Goal: Task Accomplishment & Management: Use online tool/utility

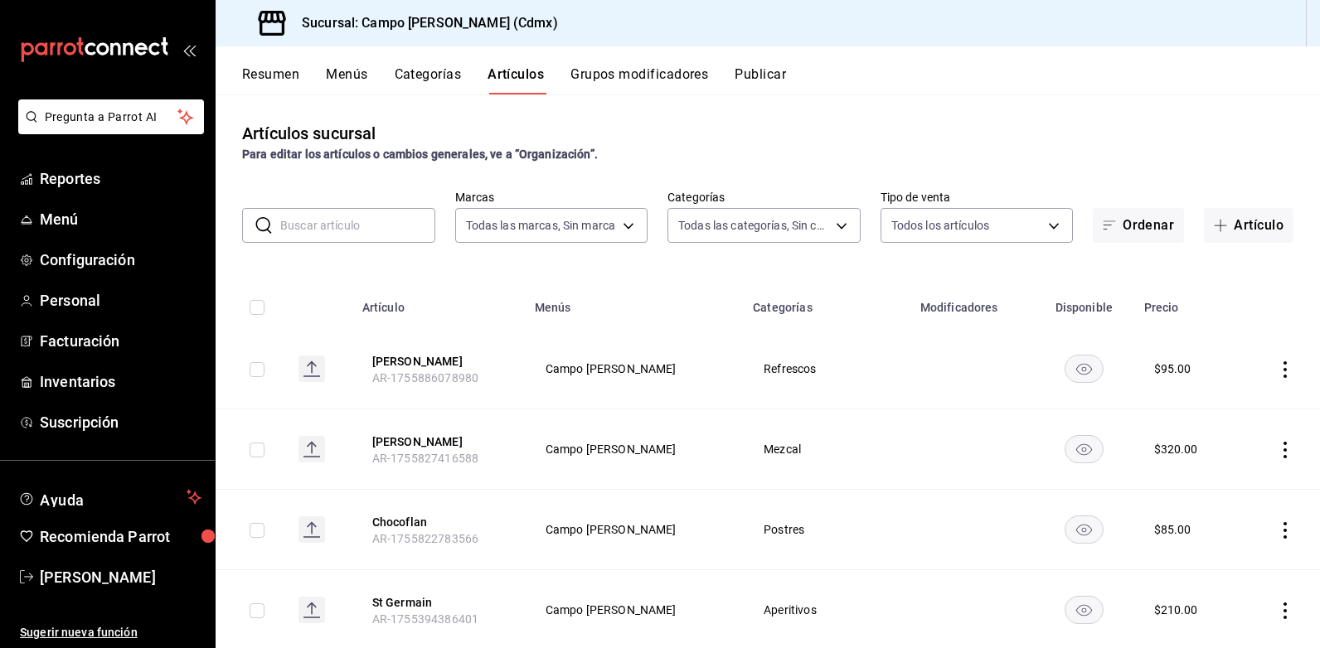
click at [259, 367] on input "checkbox" at bounding box center [257, 369] width 15 height 15
checkbox input "true"
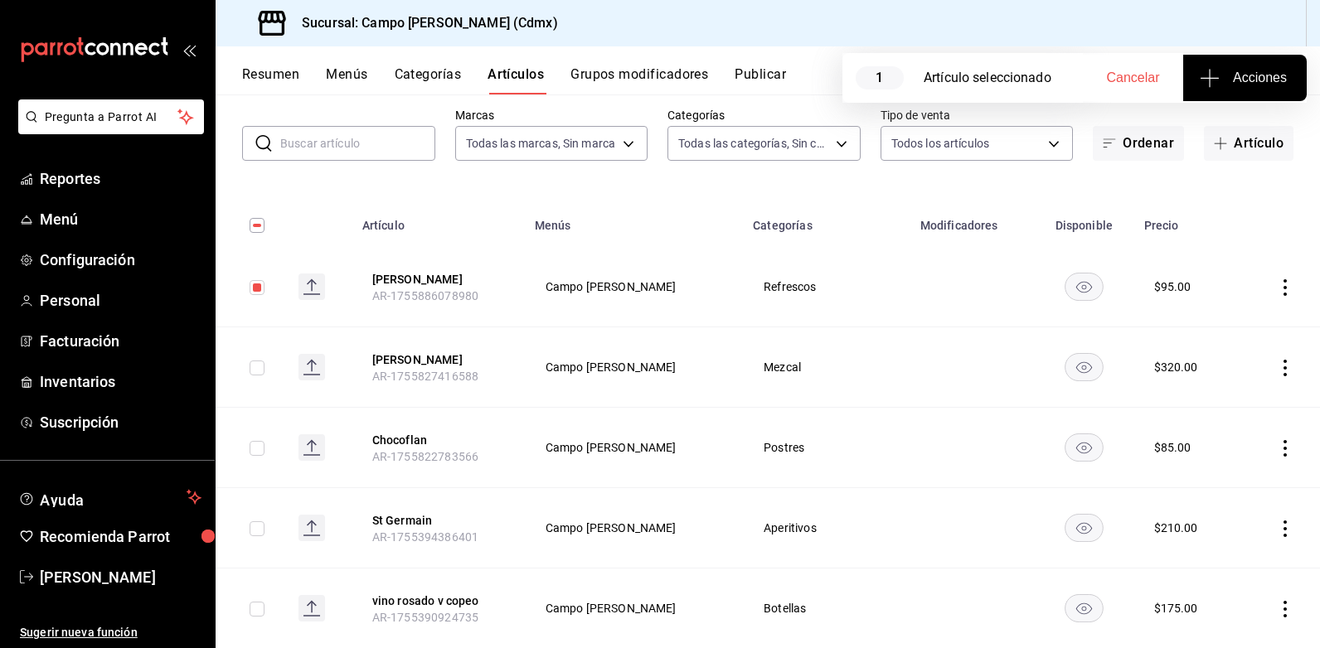
scroll to position [83, 0]
click at [257, 368] on input "checkbox" at bounding box center [257, 367] width 15 height 15
checkbox input "true"
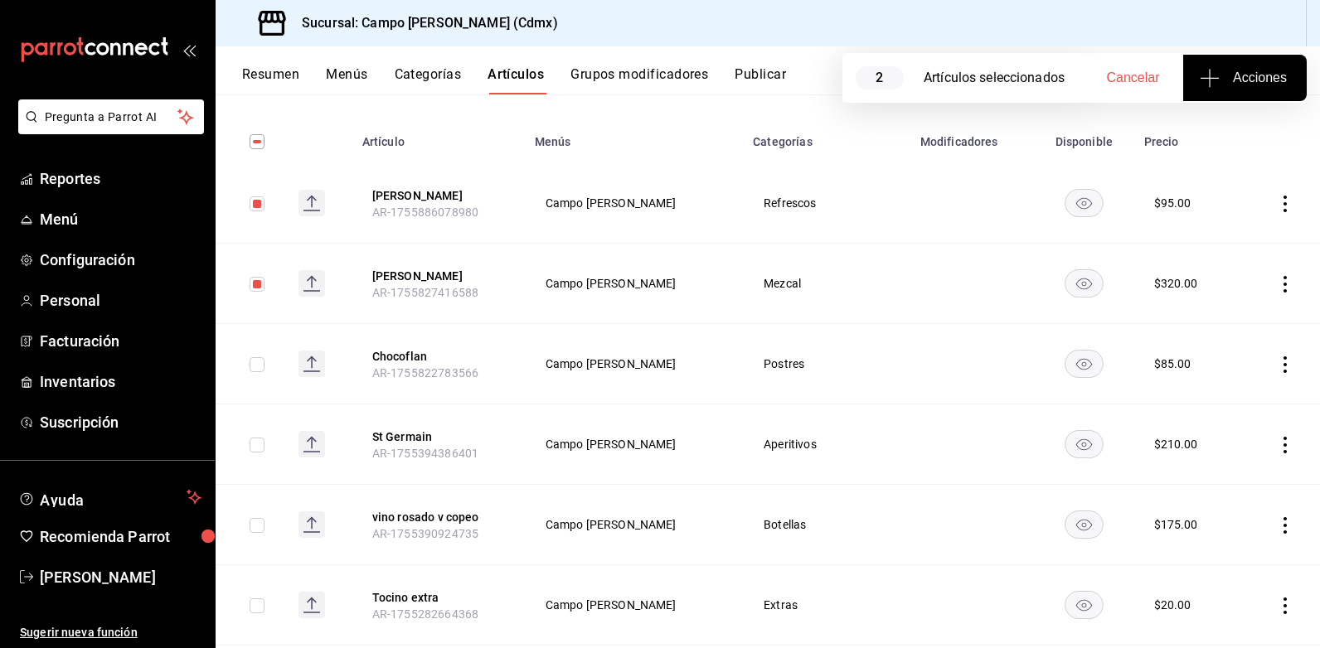
click at [259, 445] on input "checkbox" at bounding box center [257, 445] width 15 height 15
checkbox input "true"
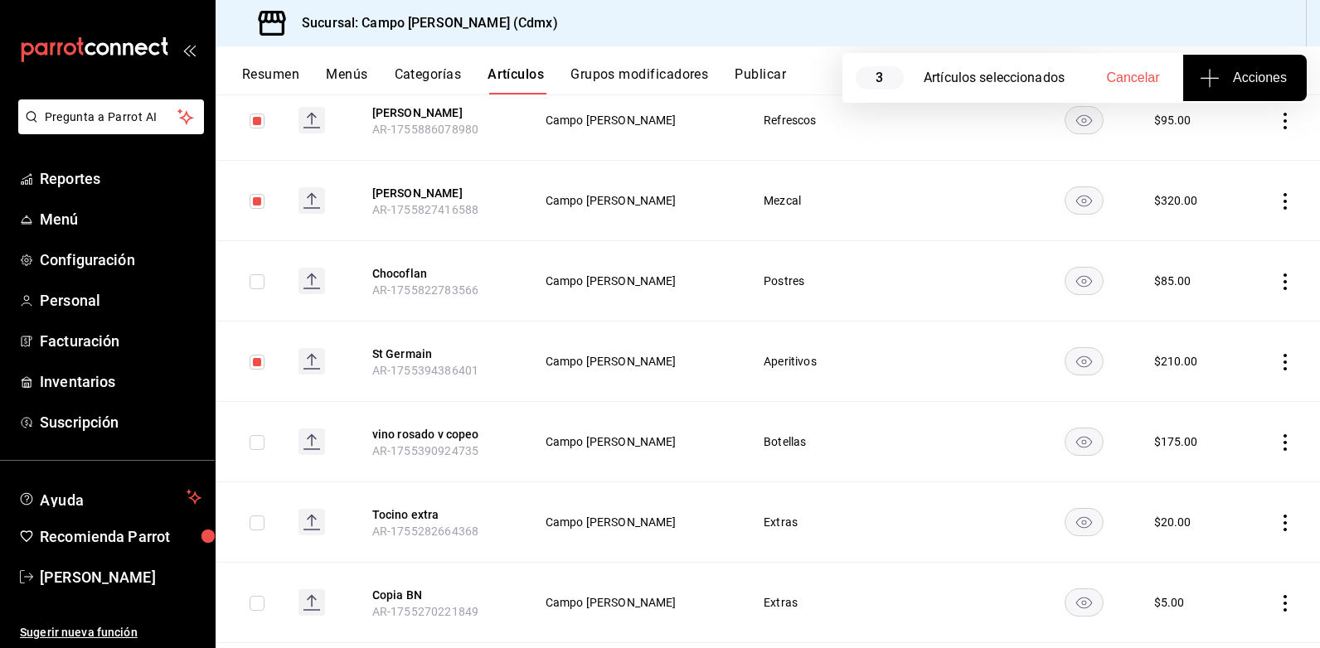
click at [263, 447] on input "checkbox" at bounding box center [257, 442] width 15 height 15
checkbox input "true"
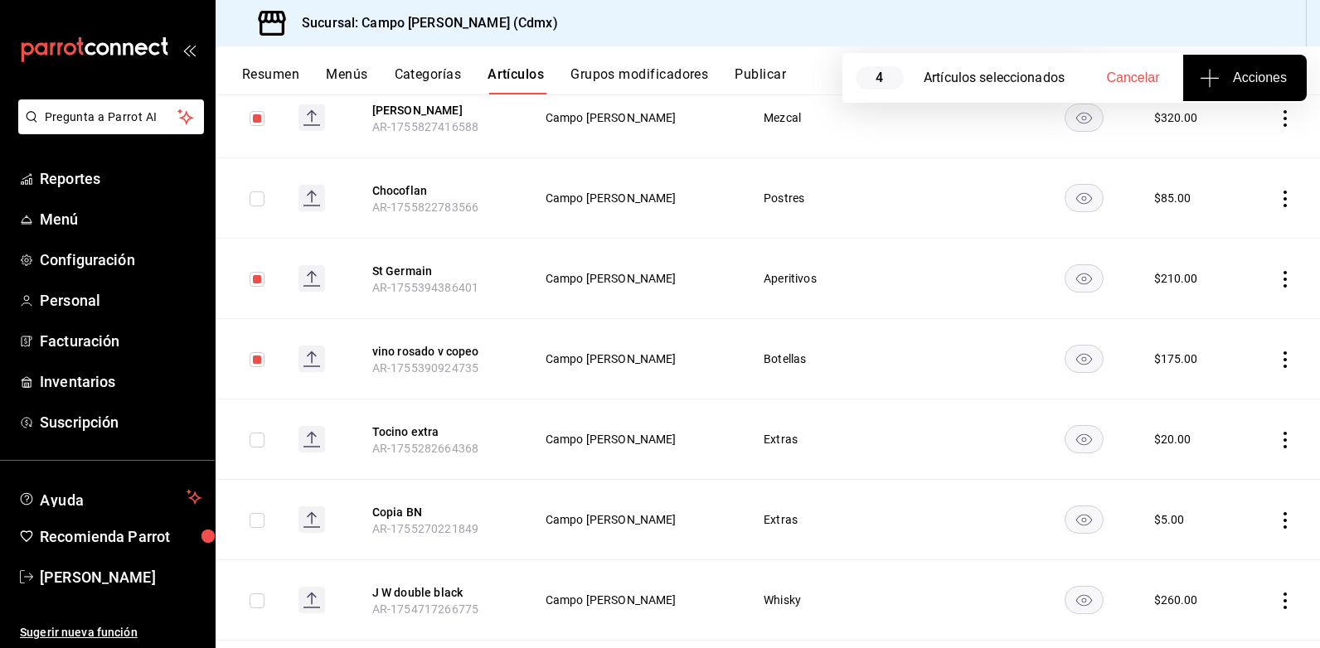
scroll to position [414, 0]
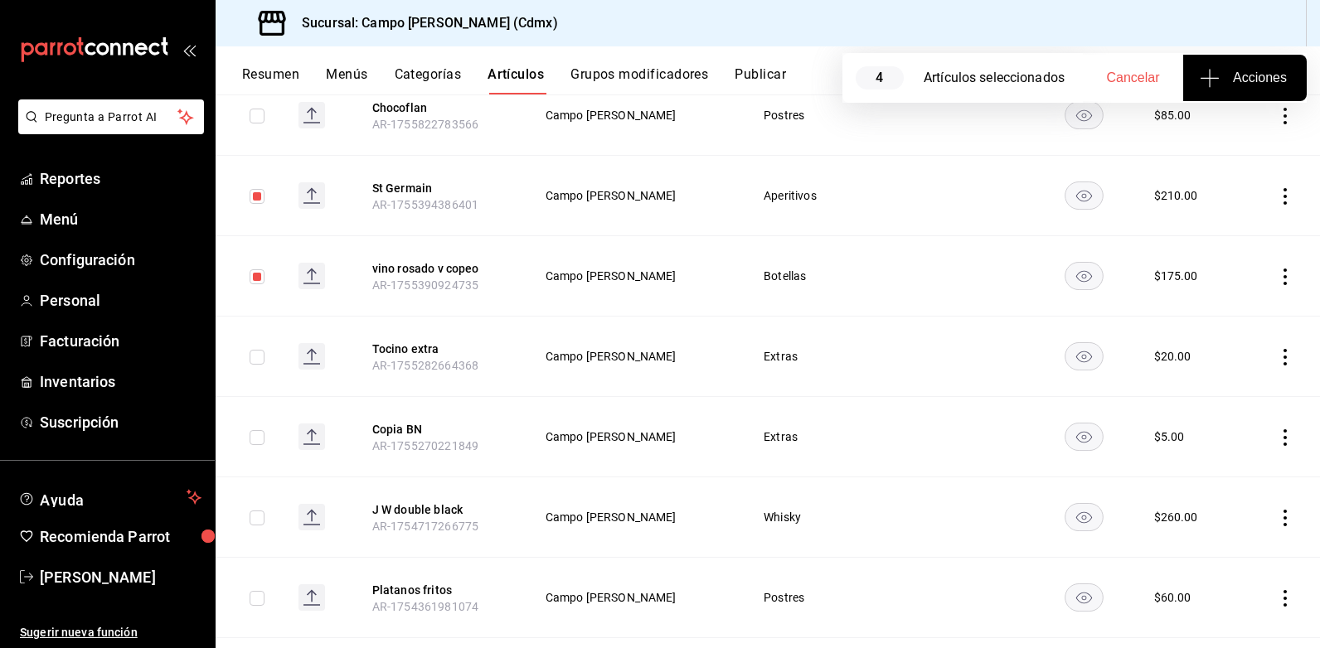
click at [260, 442] on input "checkbox" at bounding box center [257, 437] width 15 height 15
click at [261, 443] on input "checkbox" at bounding box center [257, 437] width 15 height 15
checkbox input "false"
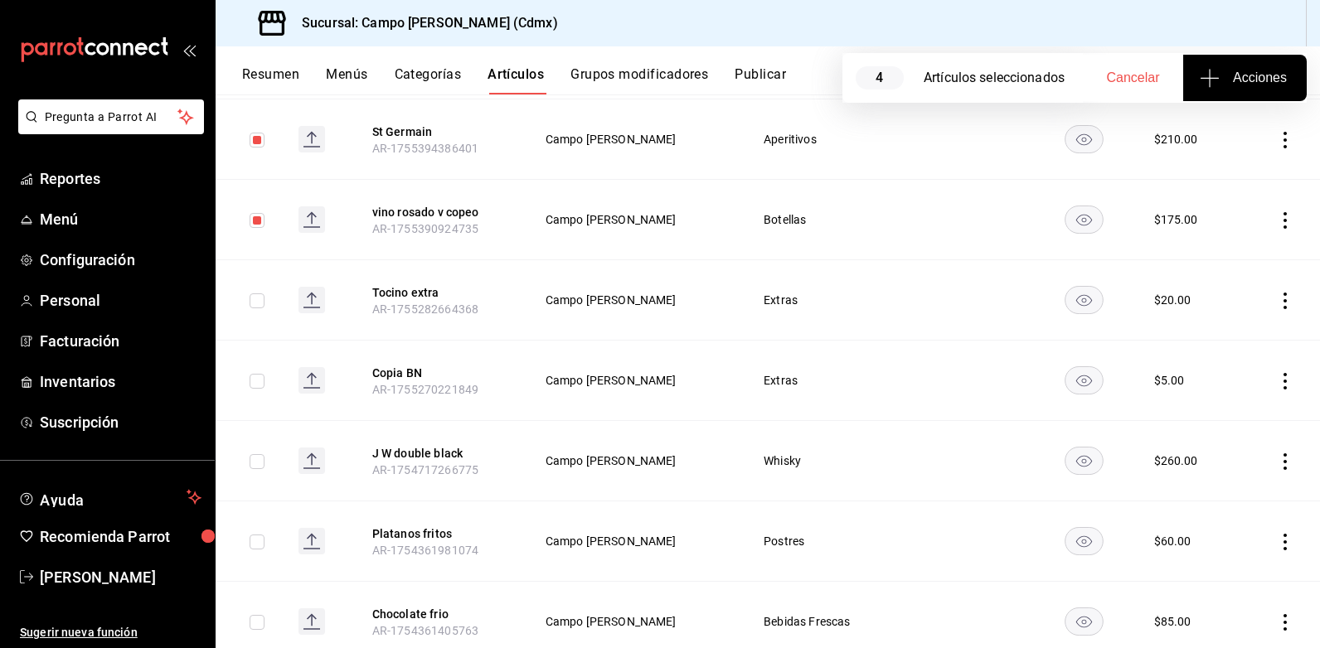
scroll to position [497, 0]
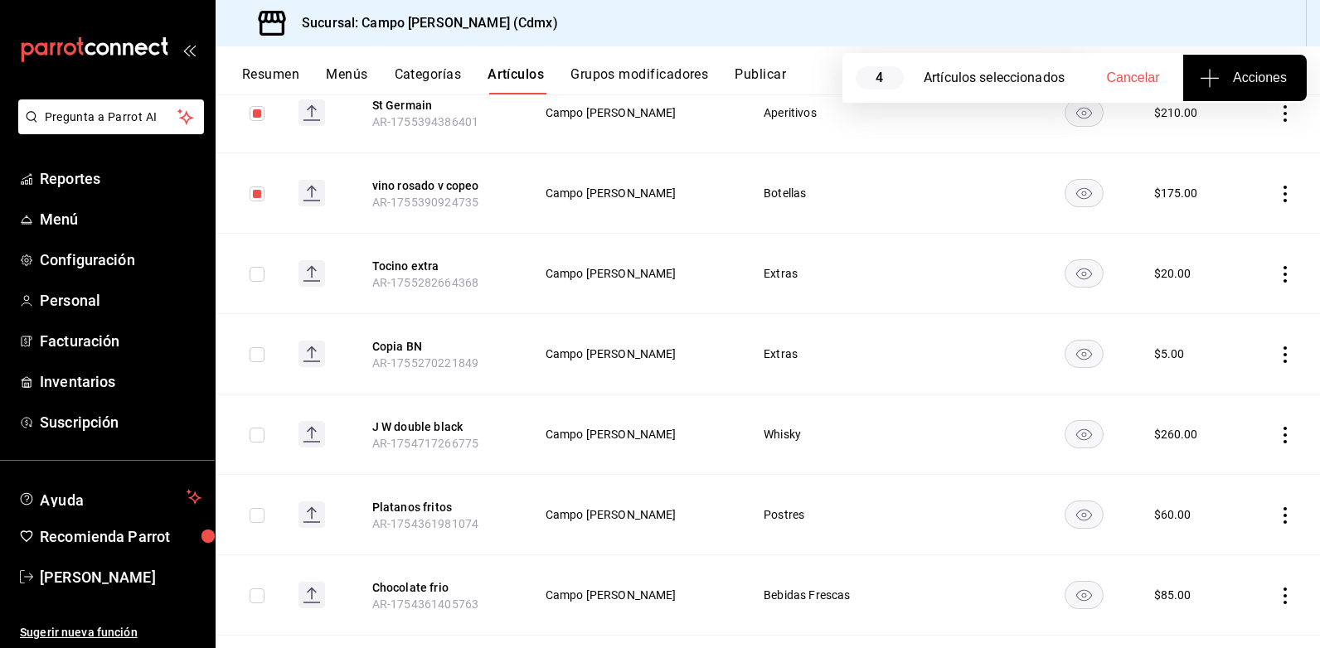
click at [256, 438] on input "checkbox" at bounding box center [257, 435] width 15 height 15
checkbox input "true"
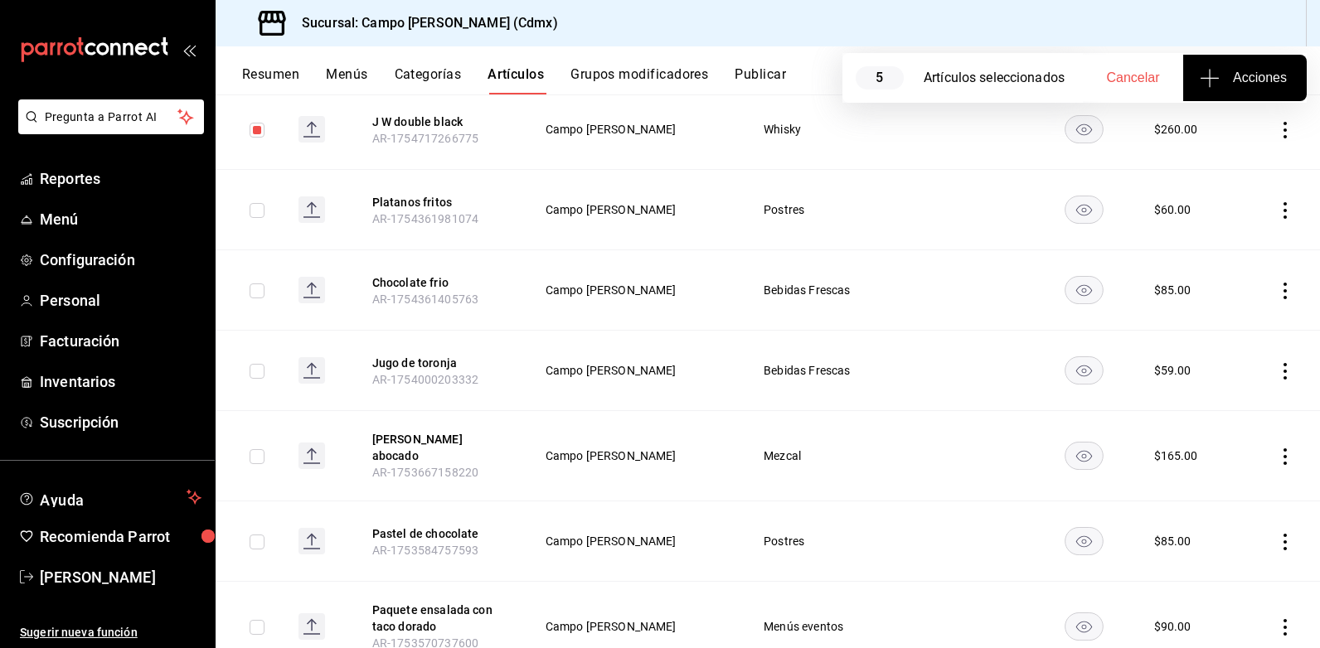
scroll to position [829, 0]
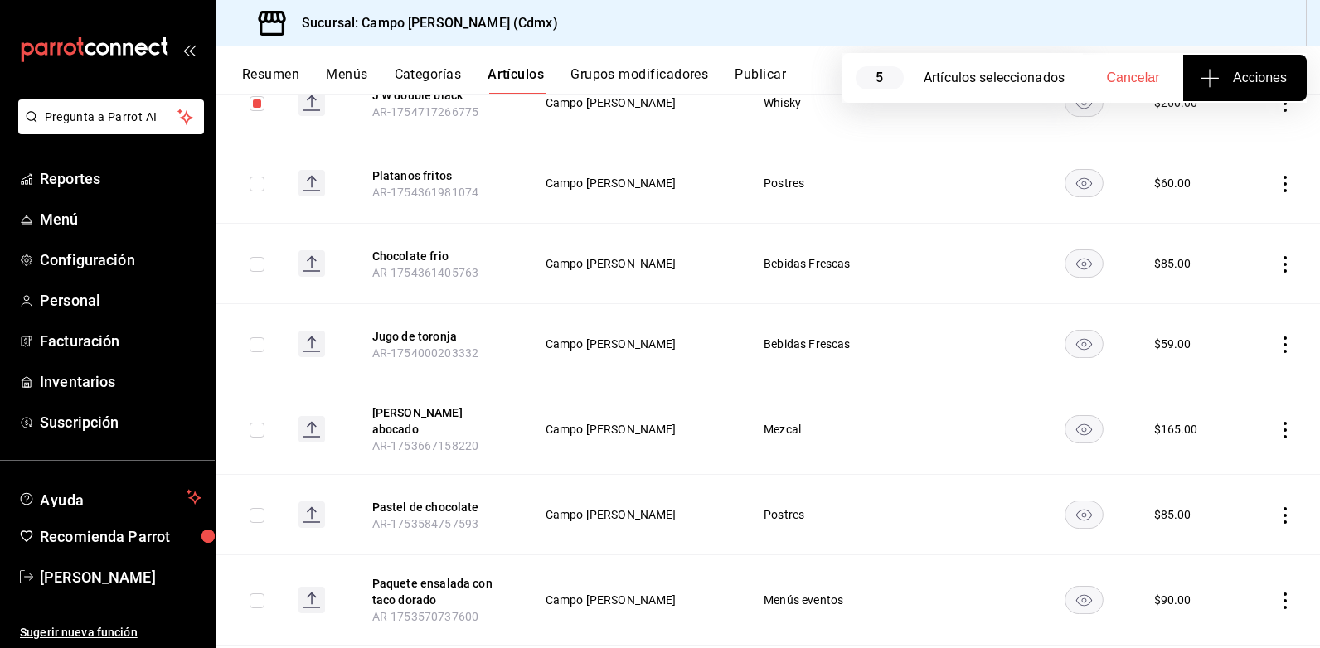
click at [271, 419] on td at bounding box center [251, 430] width 70 height 90
click at [264, 427] on input "checkbox" at bounding box center [257, 430] width 15 height 15
checkbox input "true"
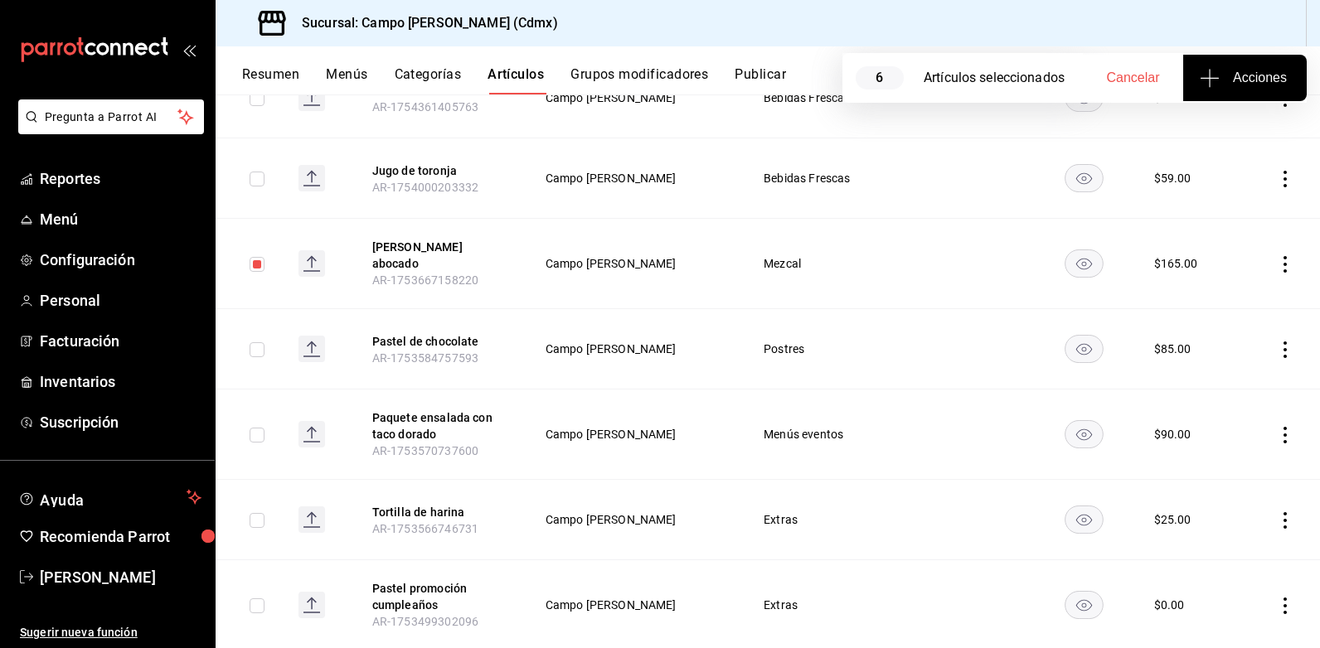
scroll to position [1078, 0]
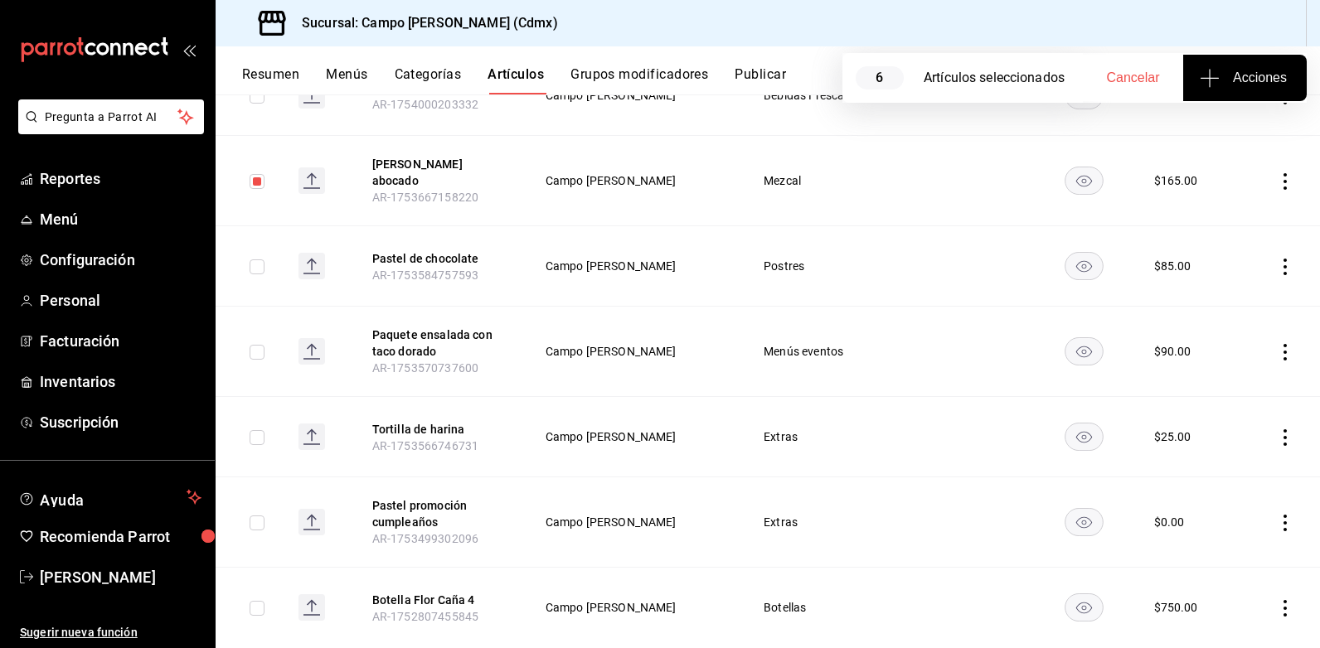
click at [1246, 90] on button "Acciones" at bounding box center [1245, 78] width 124 height 46
click at [1234, 121] on span "Agregar tipo" at bounding box center [1244, 129] width 98 height 17
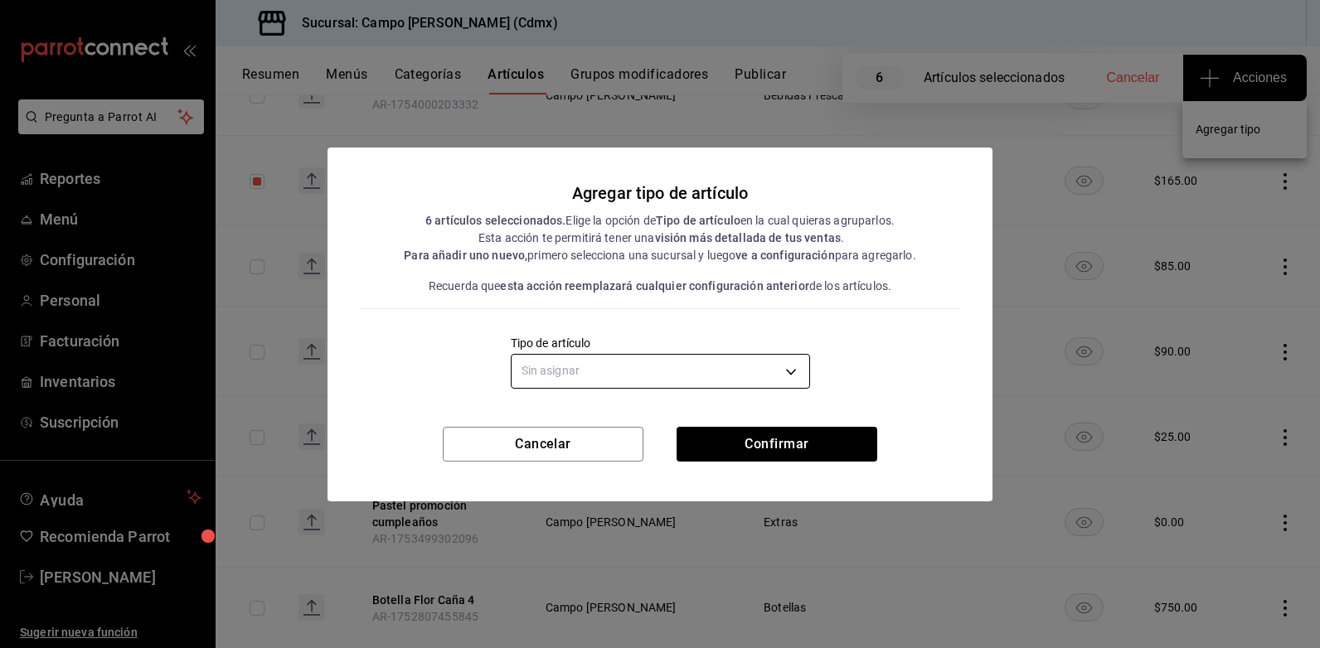
click at [623, 371] on body "Pregunta a Parrot AI Reportes Menú Configuración Personal Facturación Inventari…" at bounding box center [660, 324] width 1320 height 648
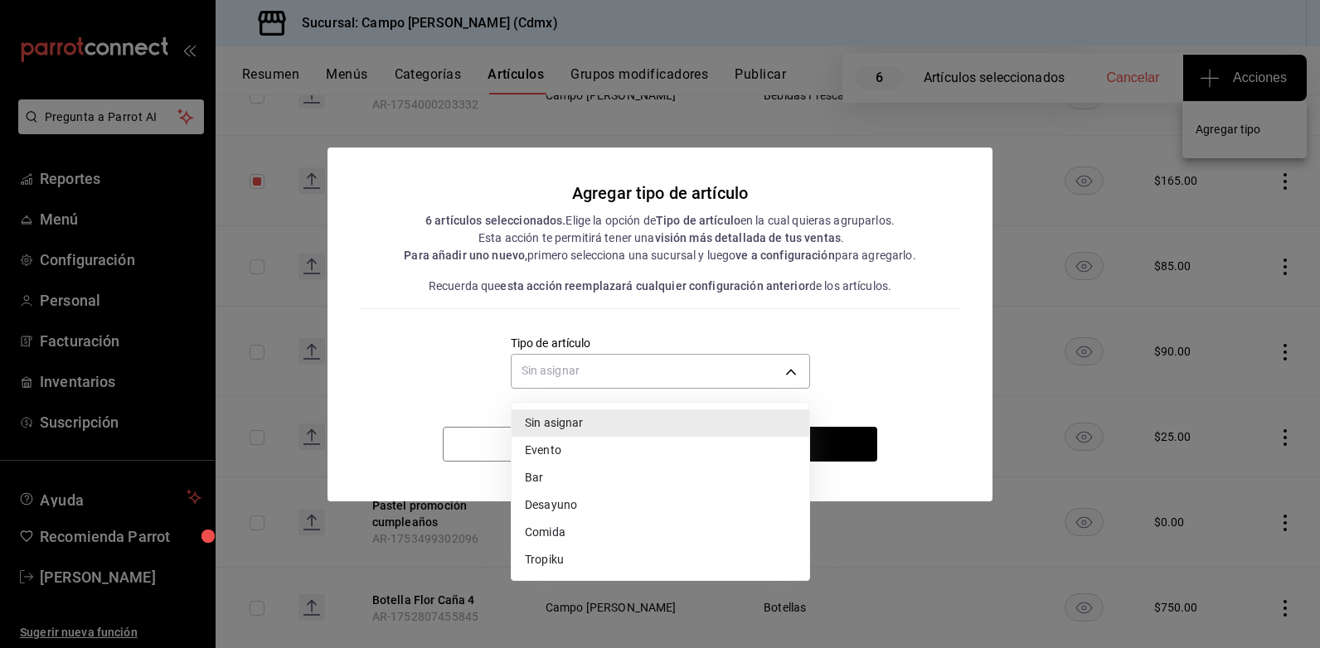
click at [601, 476] on li "Bar" at bounding box center [660, 477] width 298 height 27
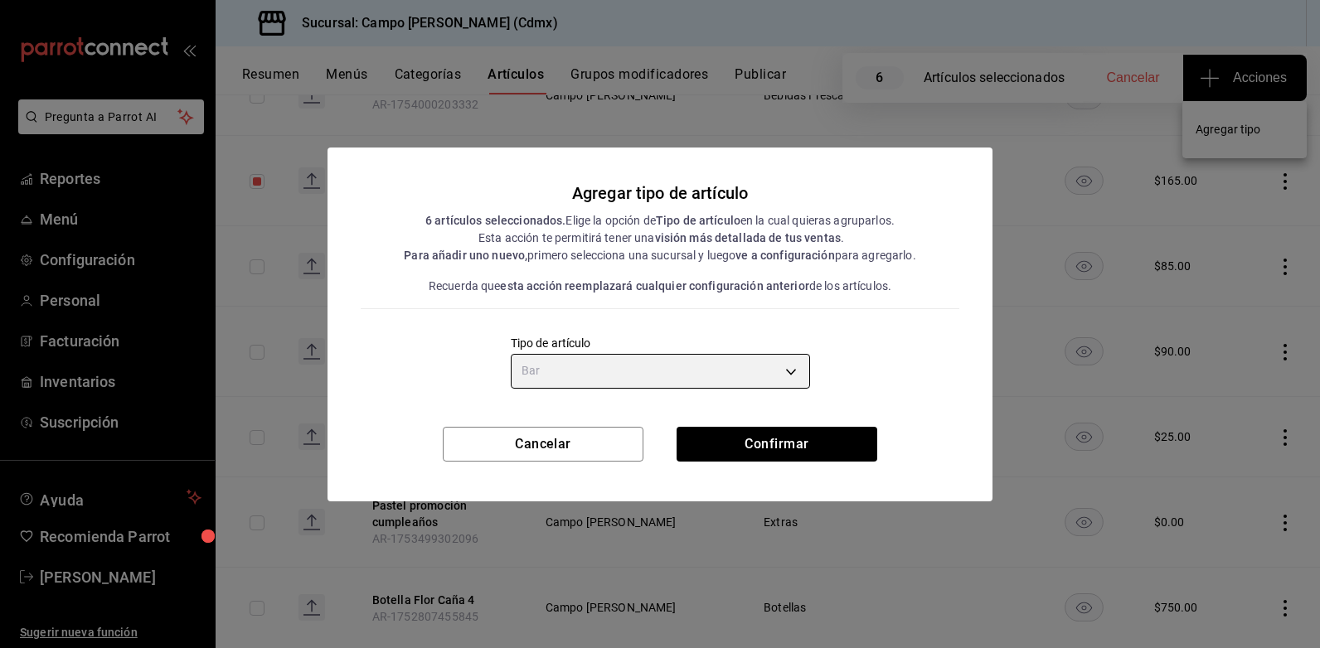
type input "bb37ed47-5274-4428-9eea-4ba6f32805d6"
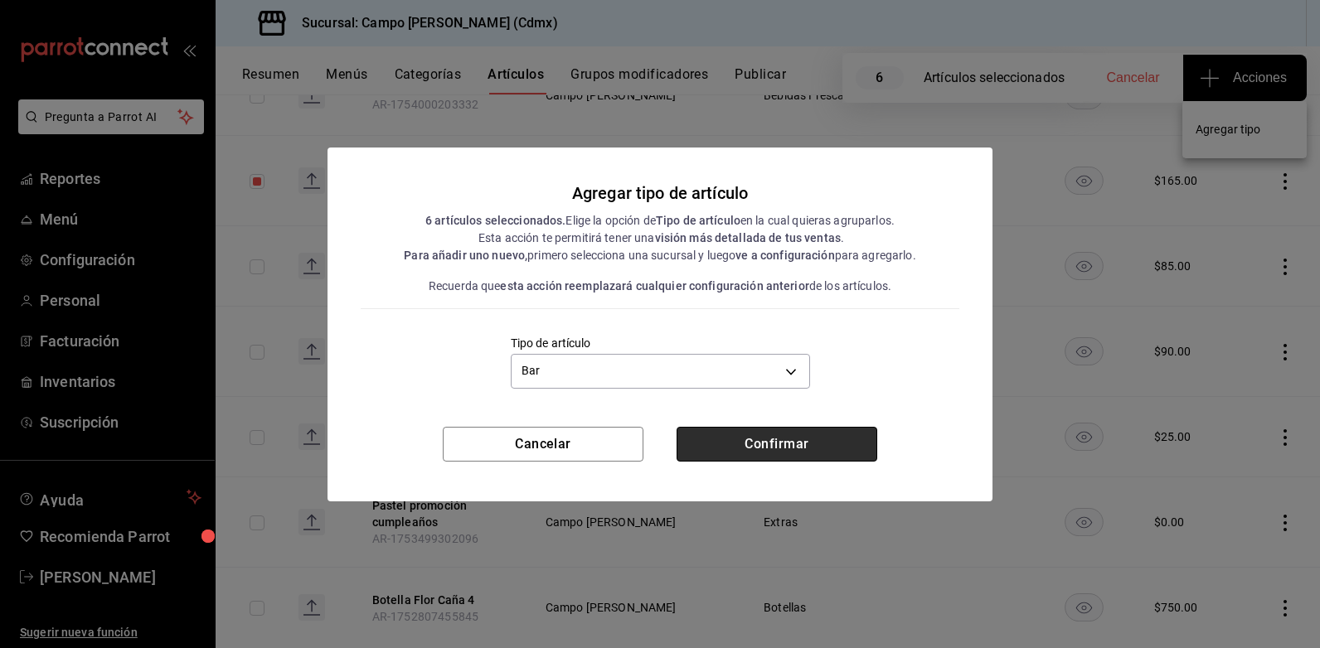
click at [768, 441] on button "Confirmar" at bounding box center [776, 444] width 201 height 35
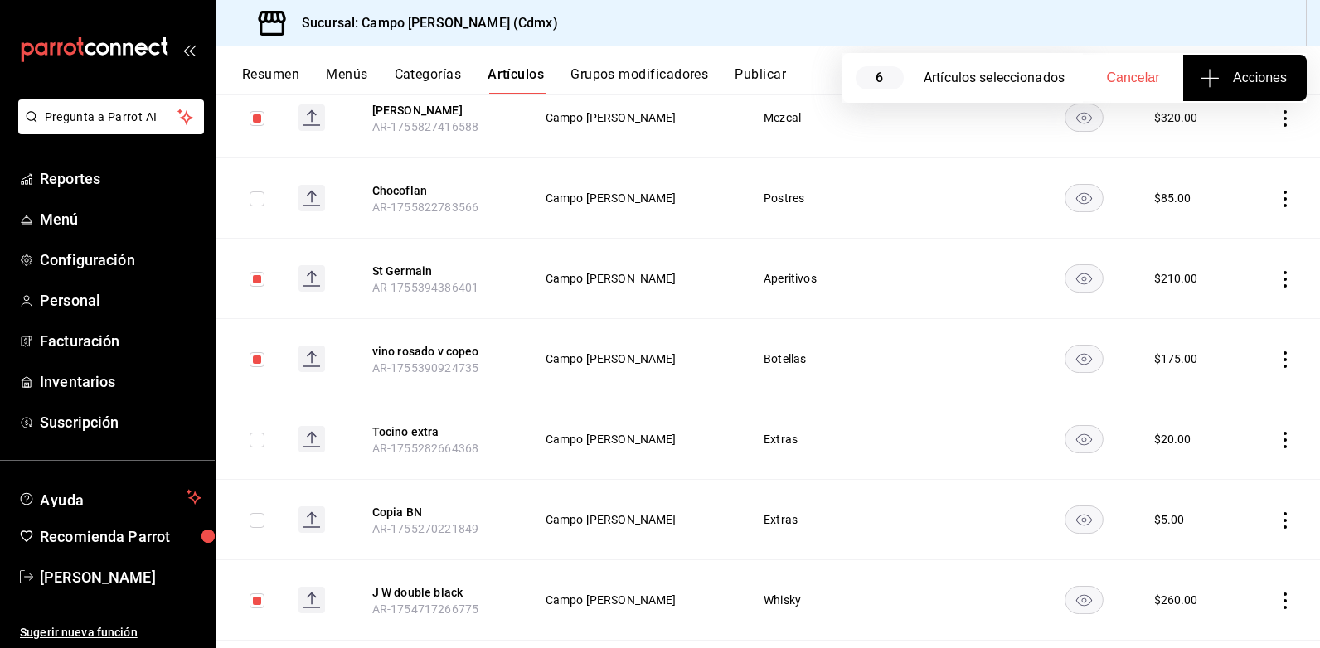
scroll to position [0, 0]
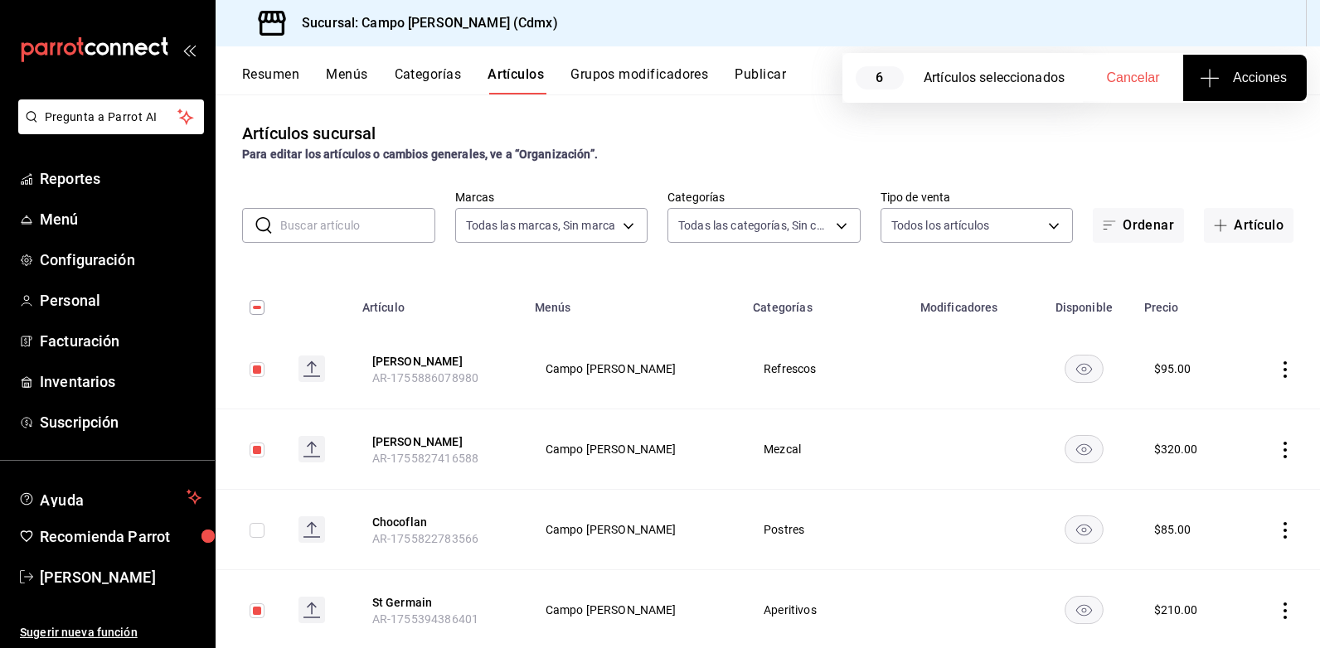
click at [262, 309] on input "checkbox" at bounding box center [257, 307] width 15 height 15
checkbox input "true"
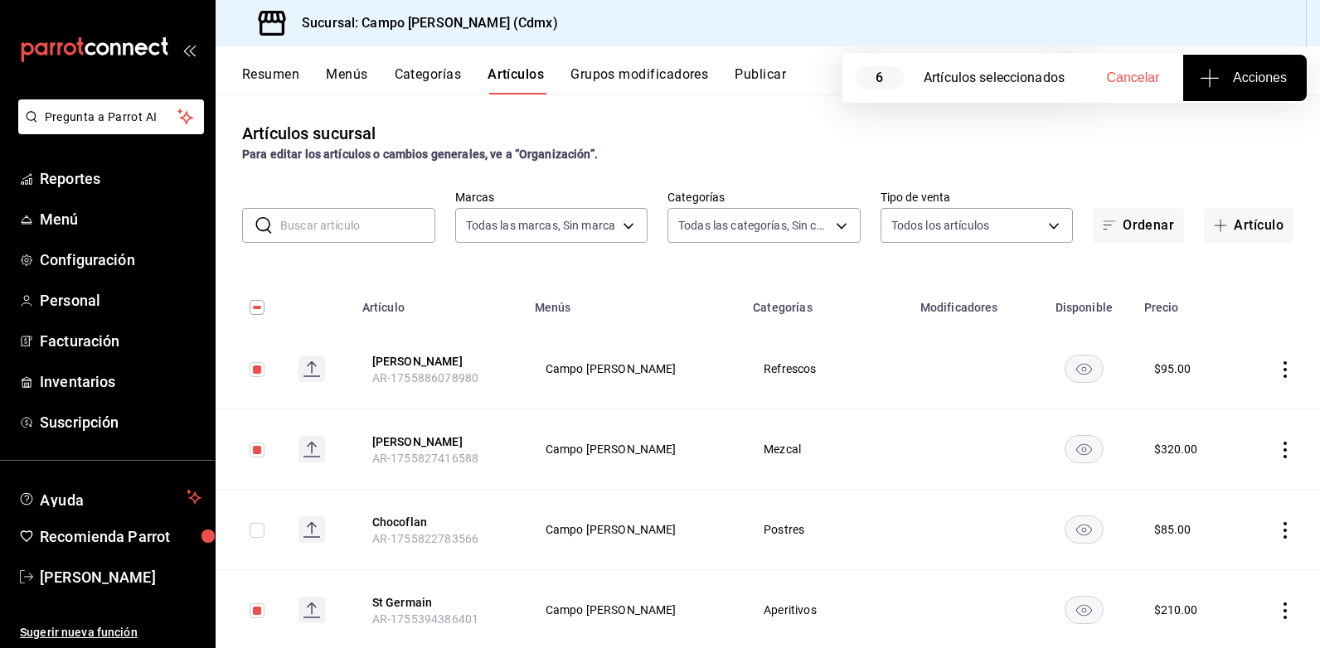
checkbox input "true"
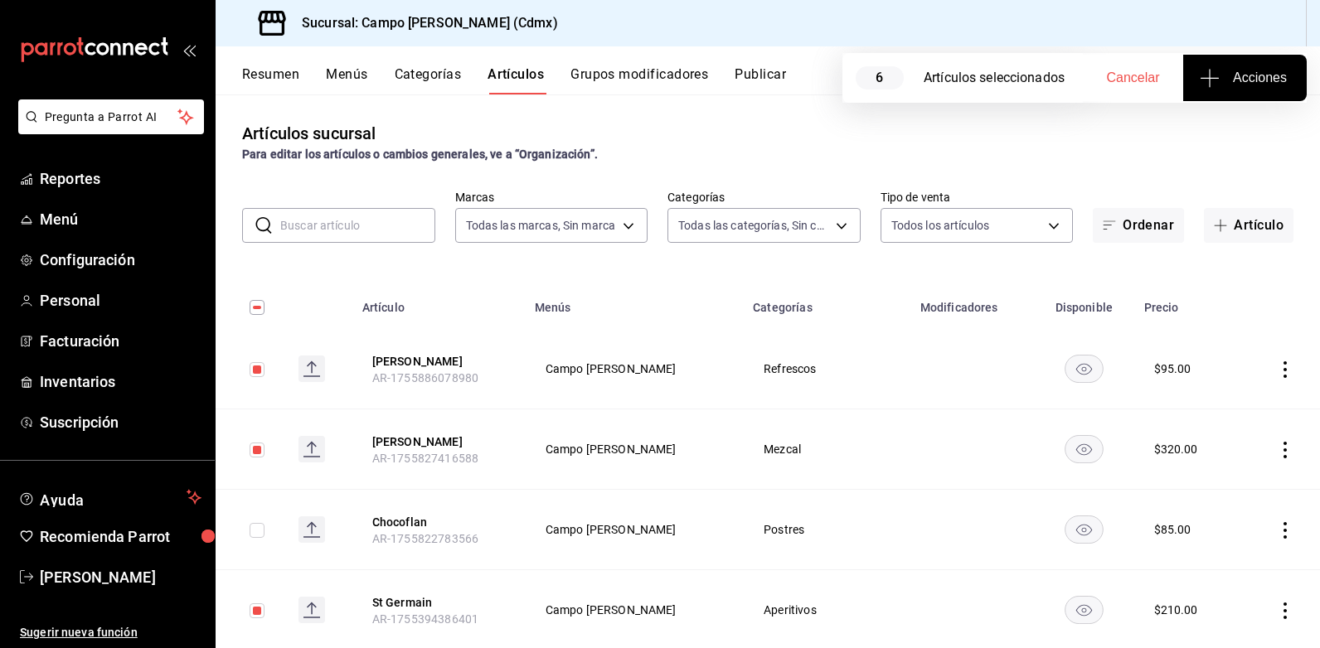
checkbox input "true"
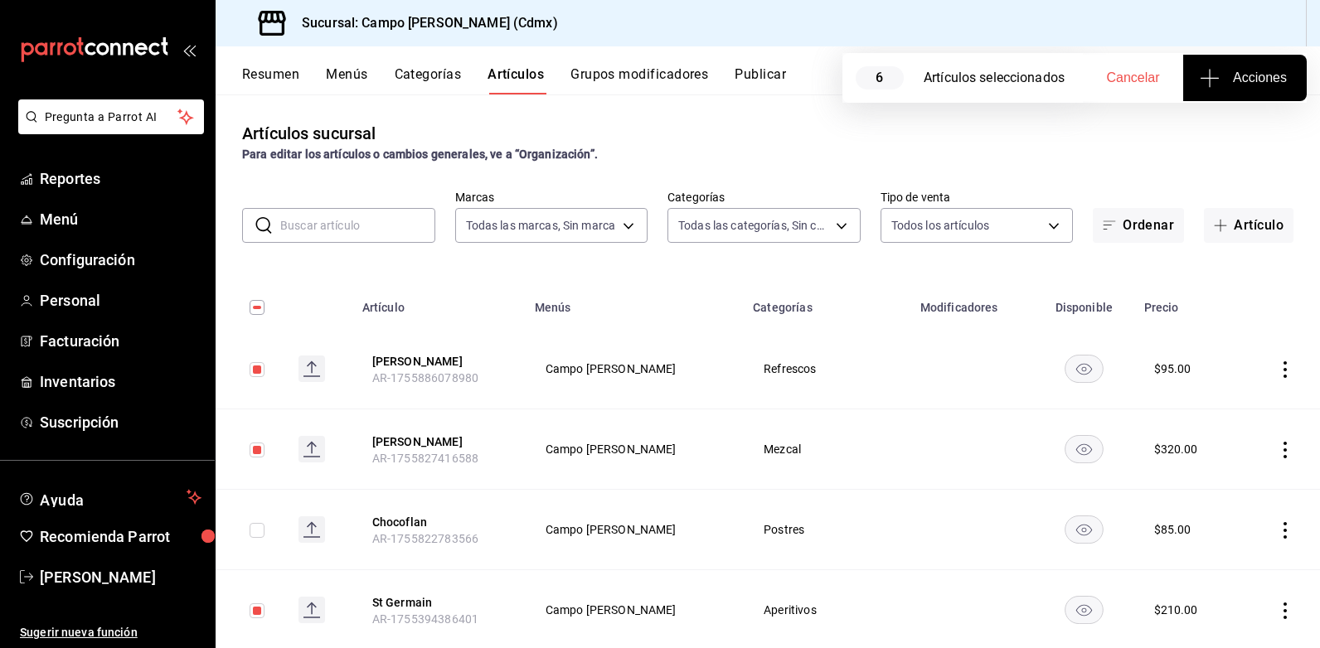
checkbox input "true"
click at [262, 309] on input "checkbox" at bounding box center [257, 307] width 15 height 15
checkbox input "false"
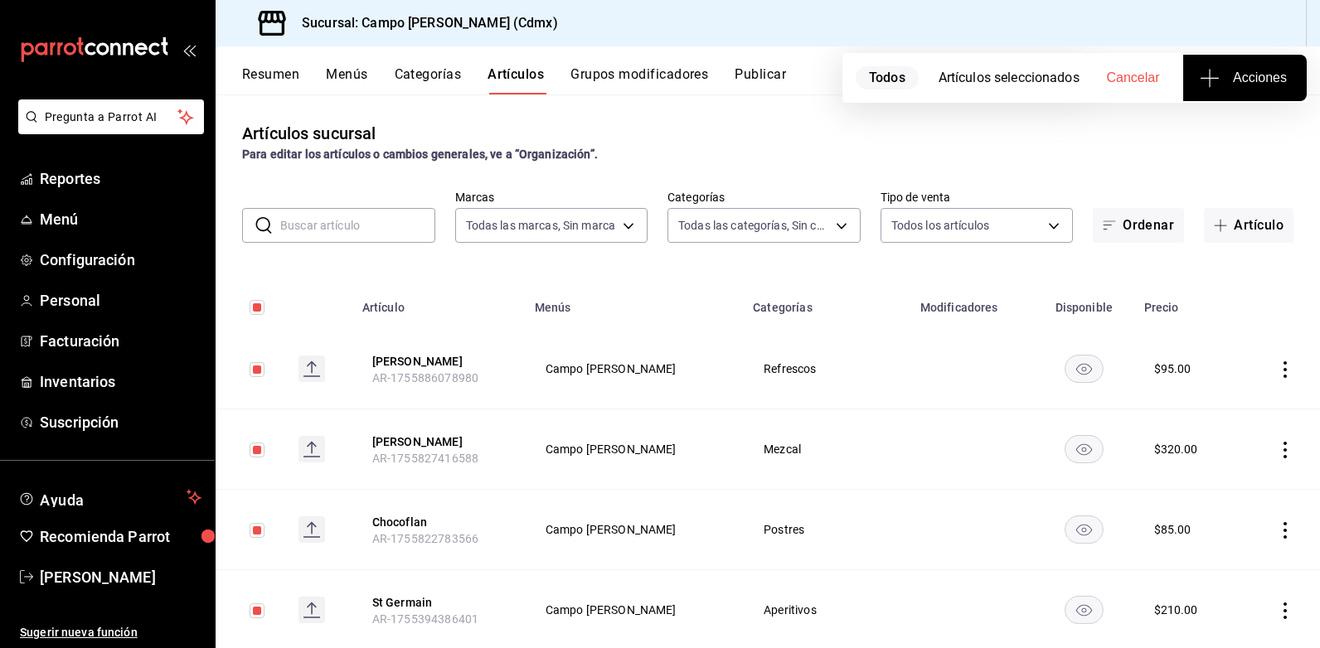
checkbox input "false"
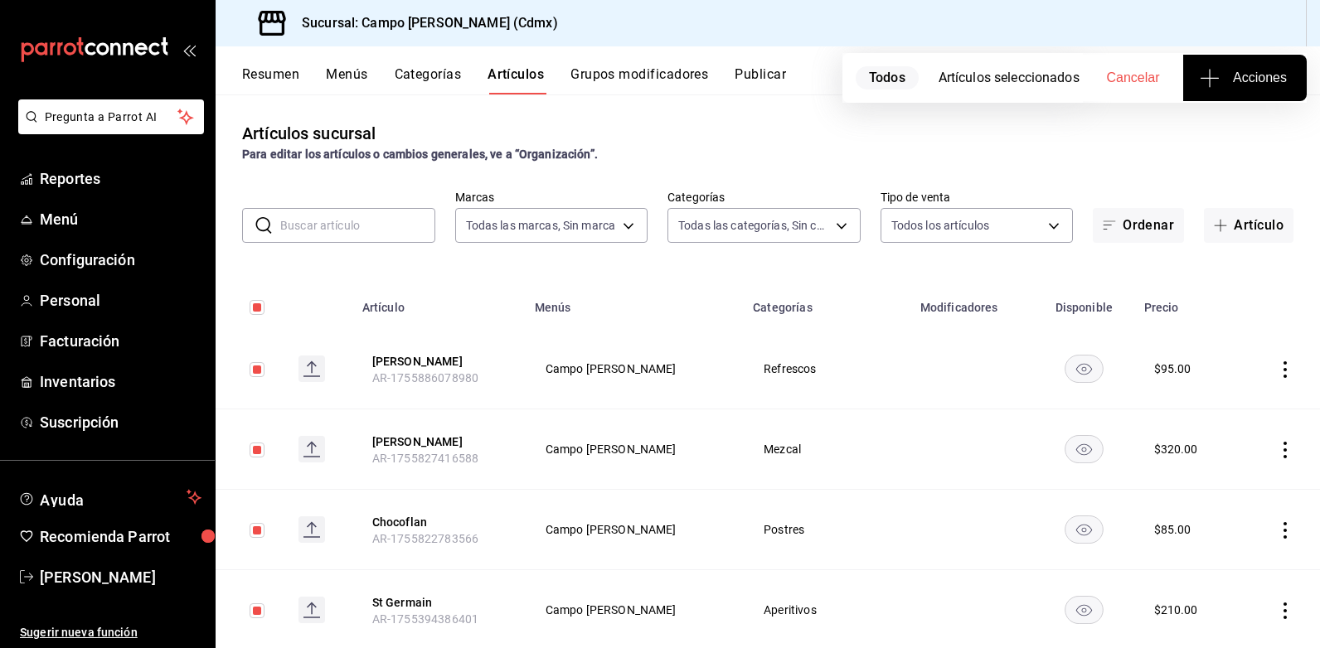
checkbox input "false"
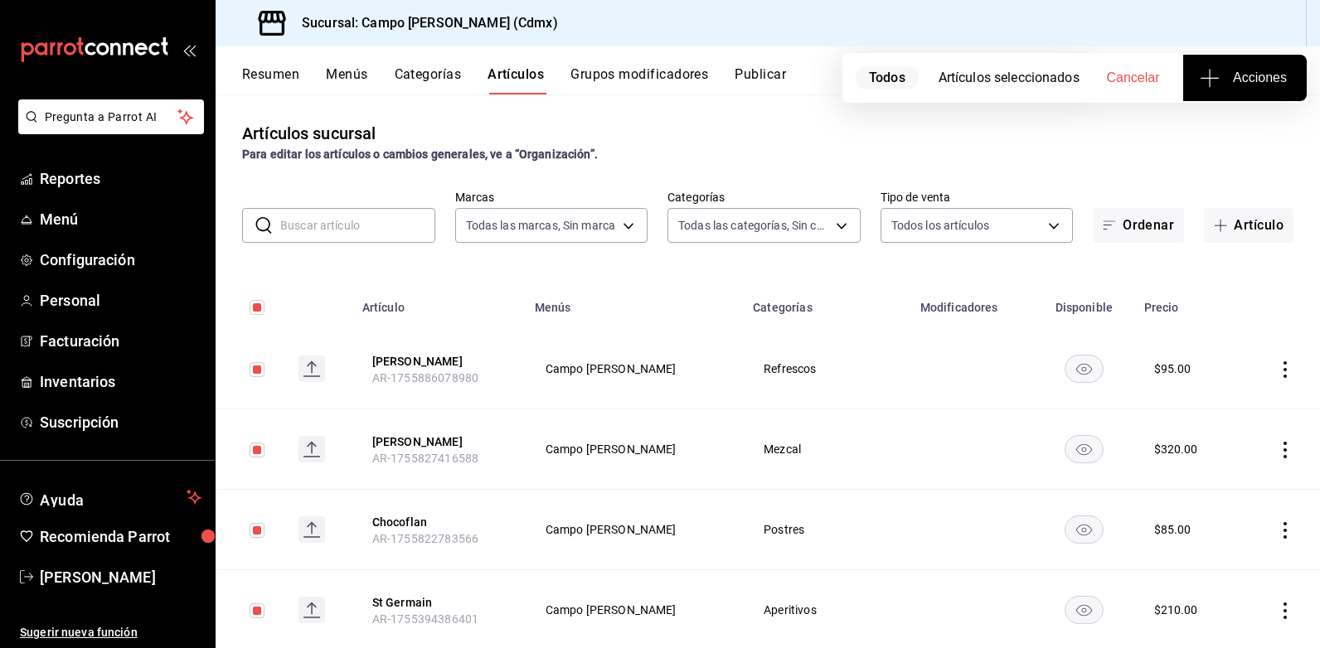
checkbox input "false"
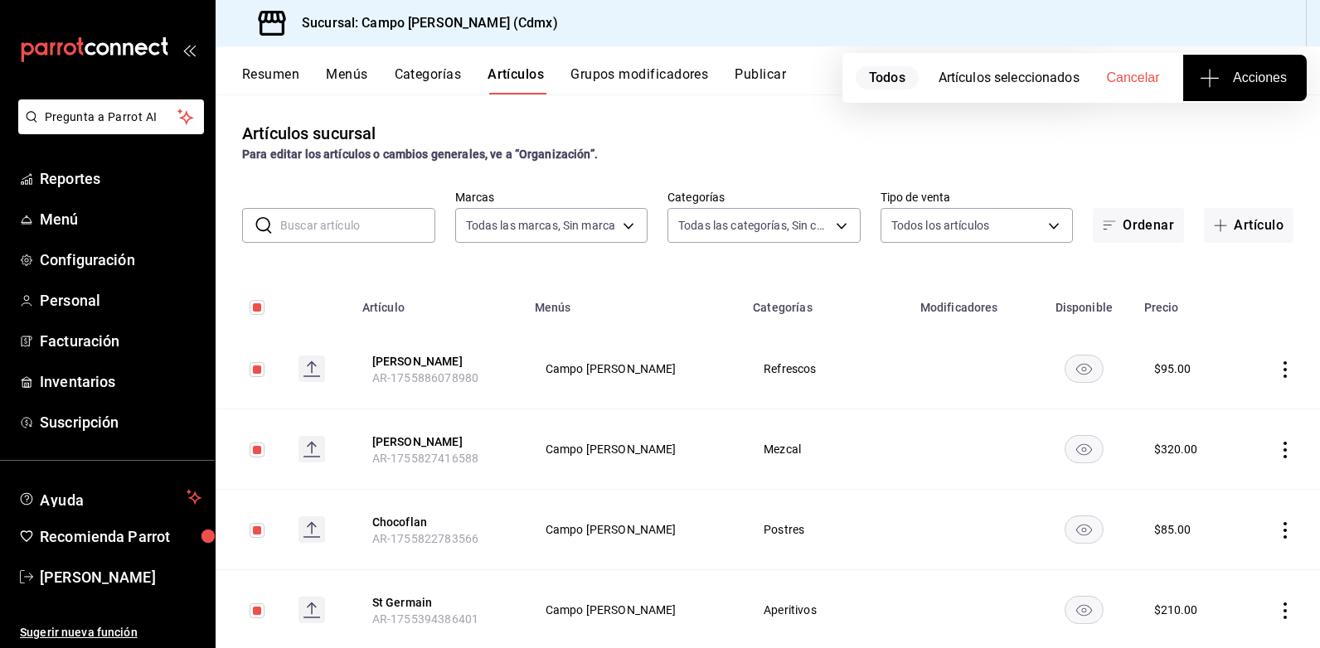
checkbox input "false"
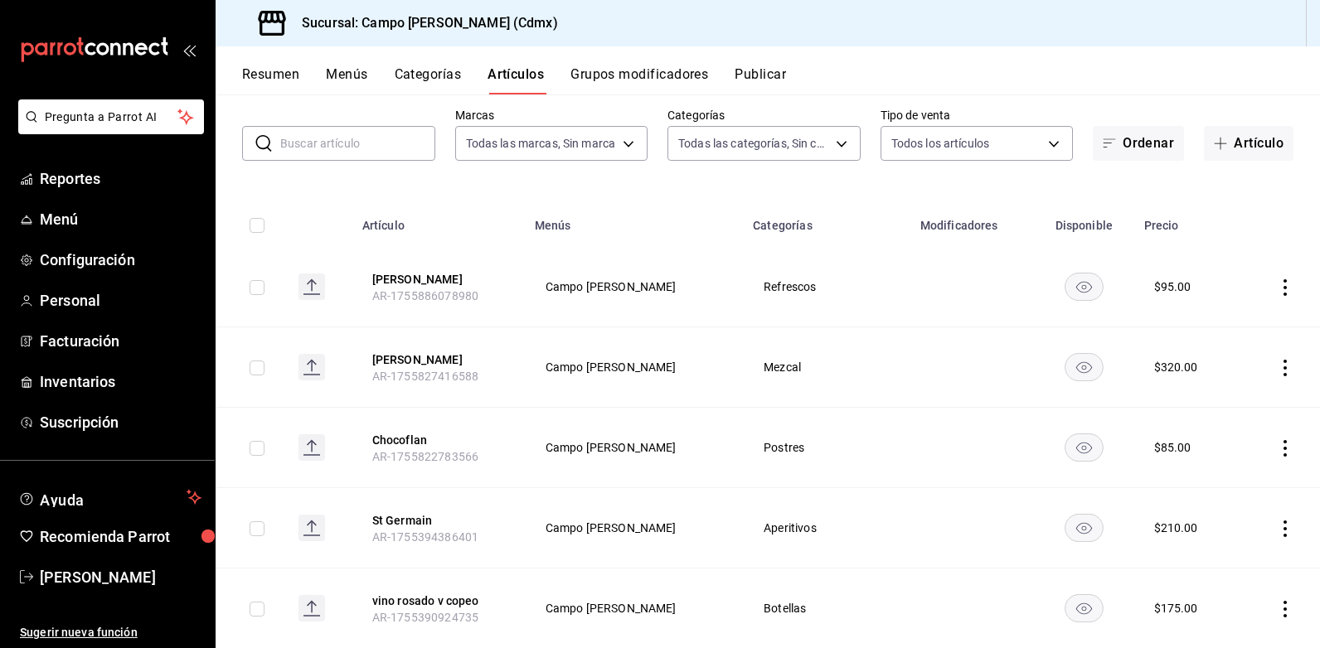
scroll to position [83, 0]
click at [259, 444] on input "checkbox" at bounding box center [257, 447] width 15 height 15
checkbox input "true"
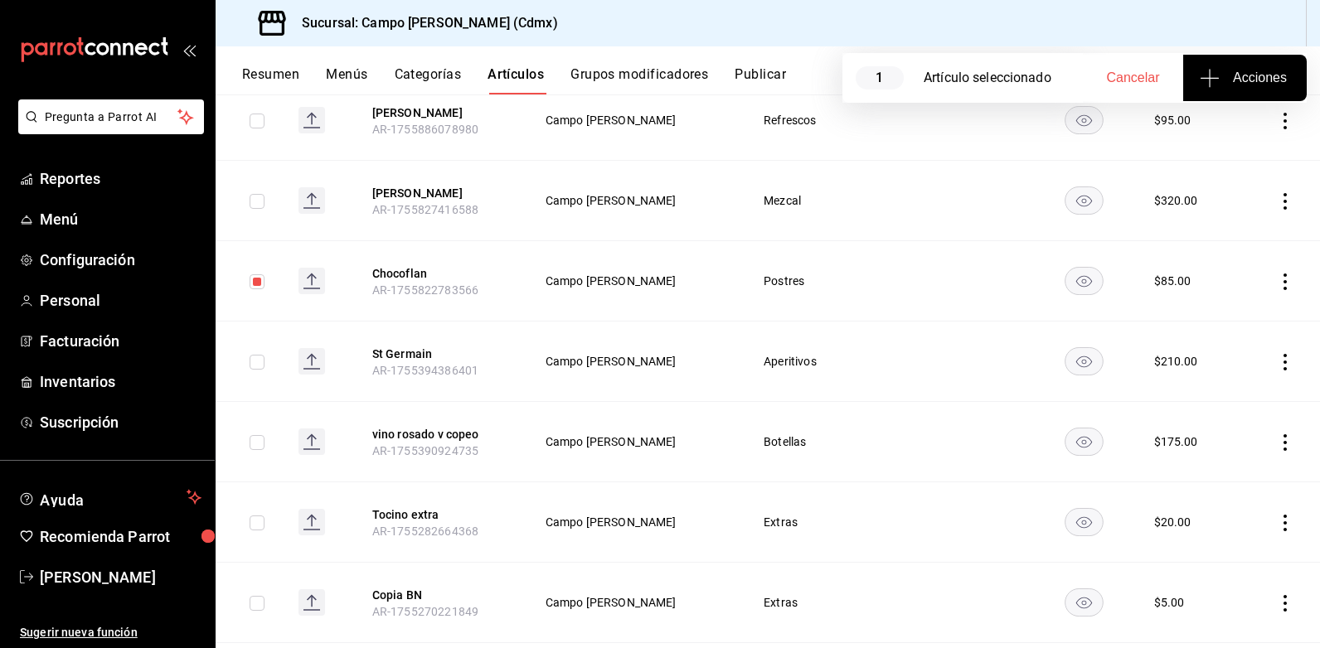
scroll to position [332, 0]
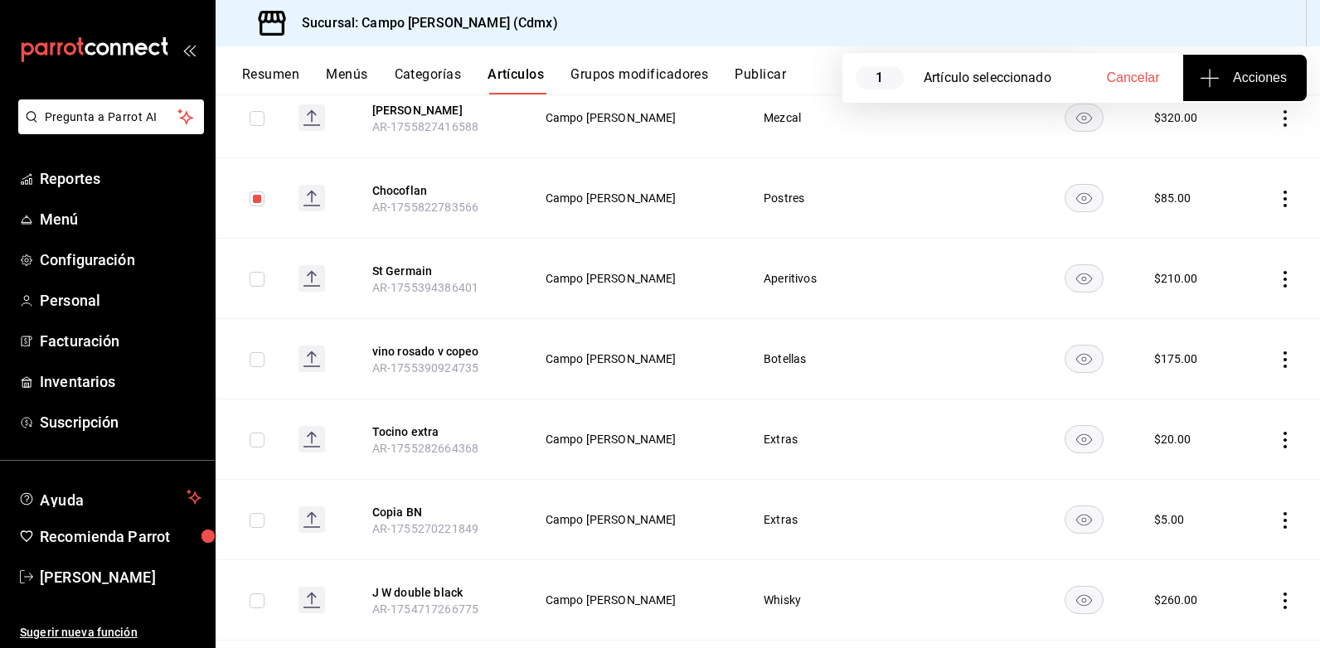
click at [254, 440] on input "checkbox" at bounding box center [257, 440] width 15 height 15
checkbox input "true"
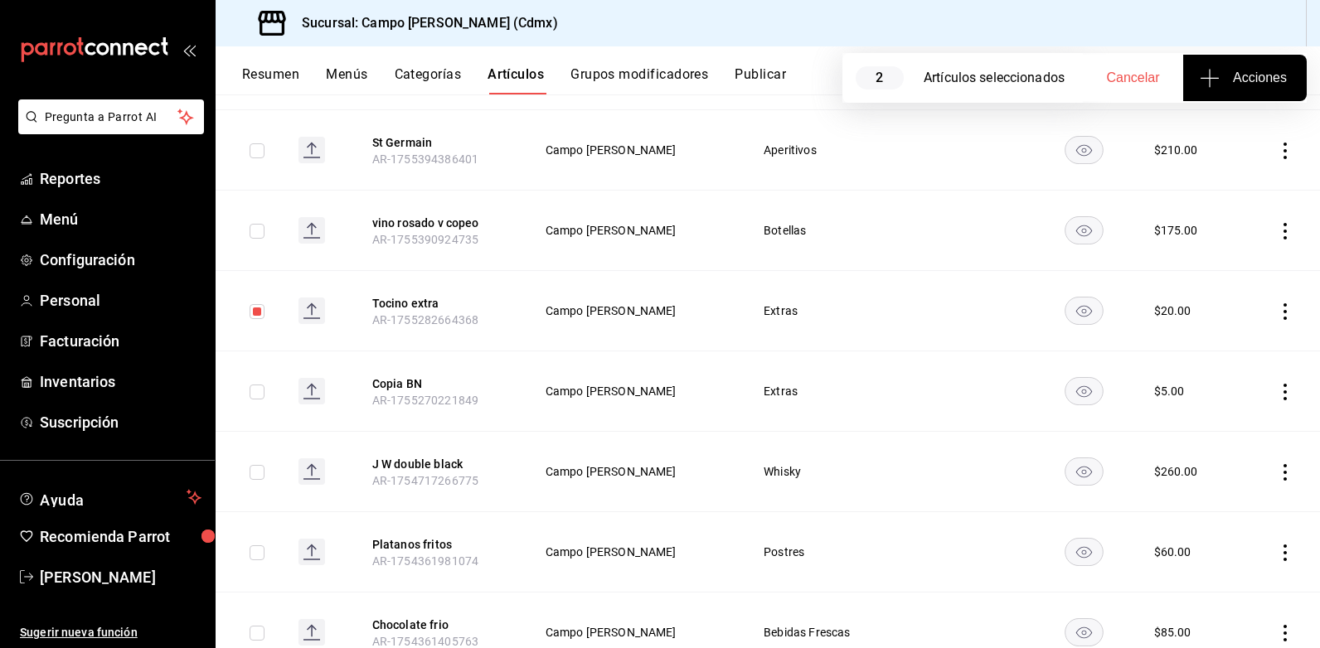
scroll to position [497, 0]
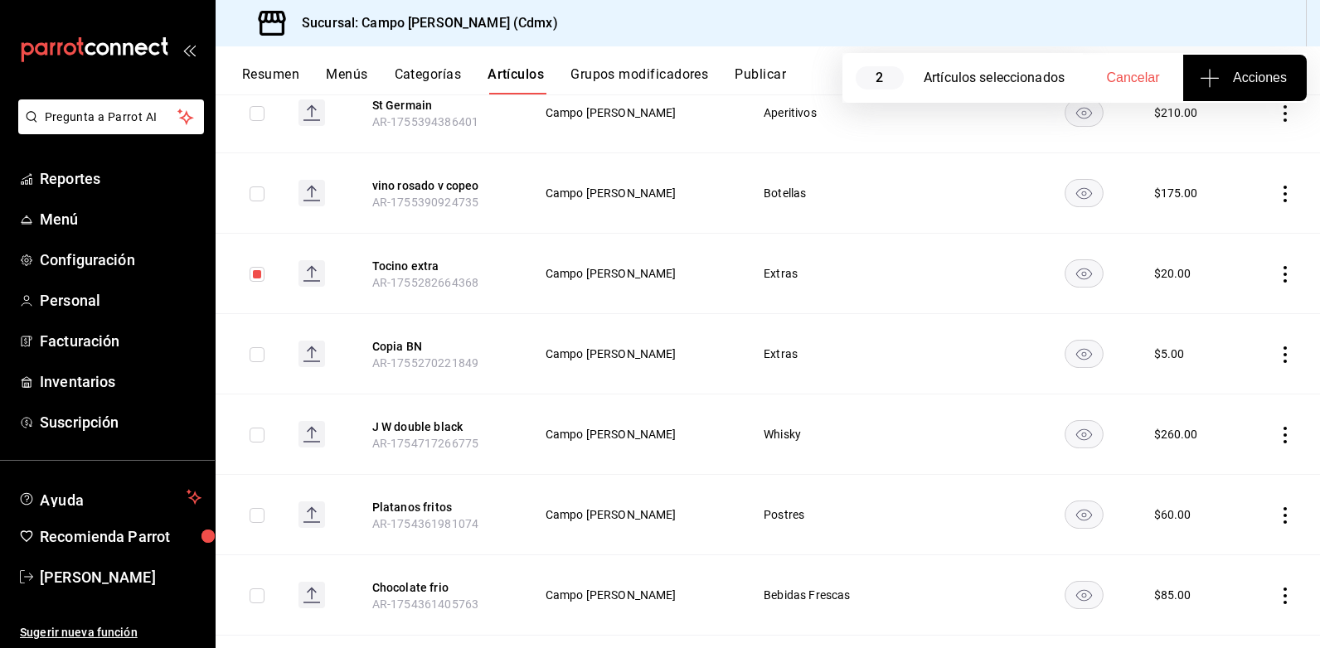
click at [260, 516] on input "checkbox" at bounding box center [257, 515] width 15 height 15
checkbox input "true"
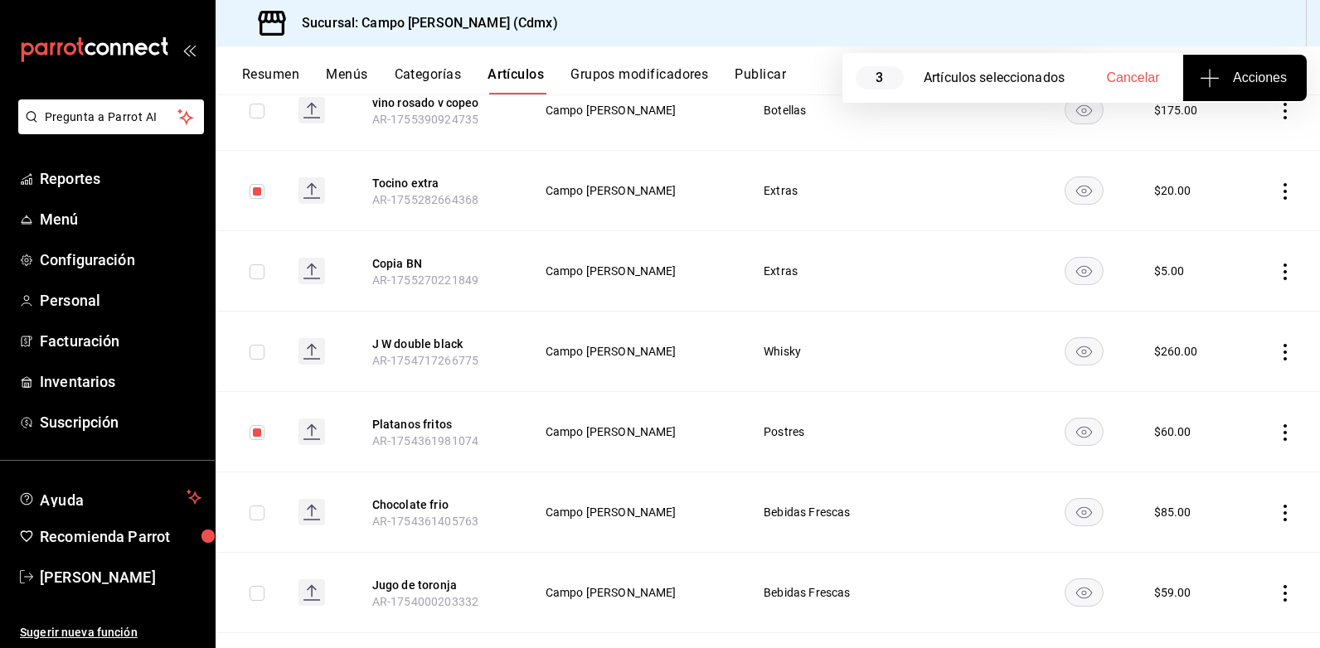
click at [262, 513] on input "checkbox" at bounding box center [257, 513] width 15 height 15
checkbox input "true"
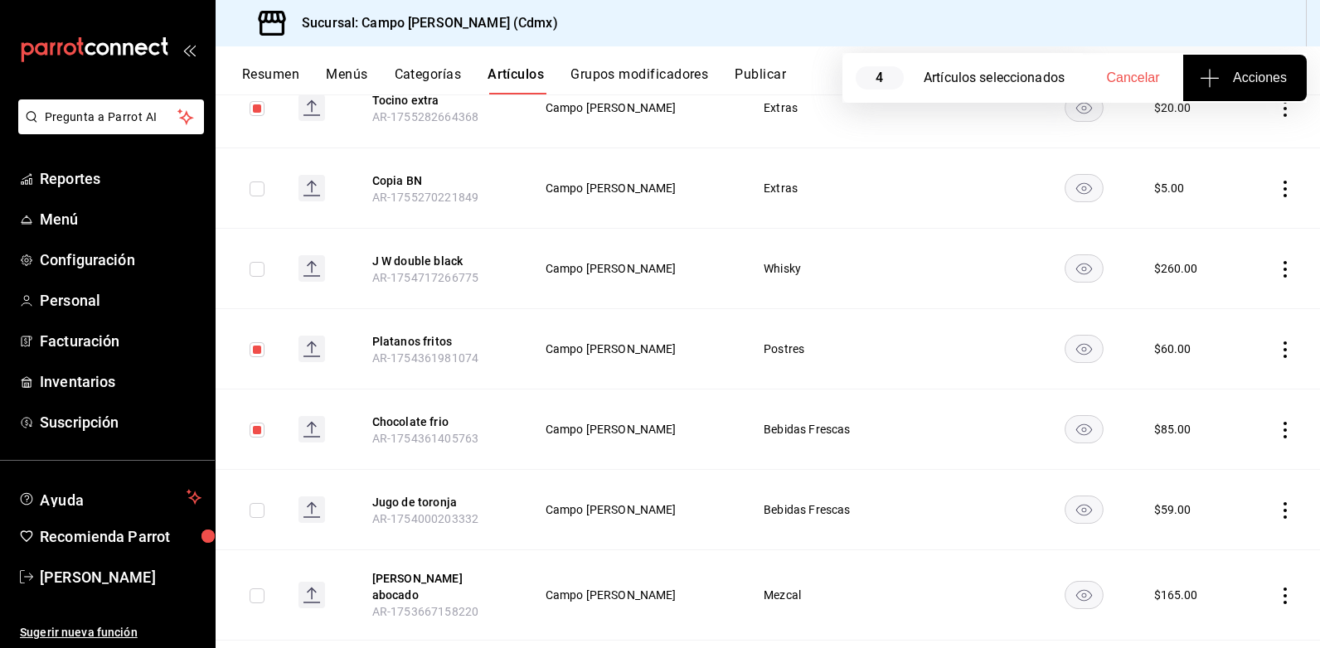
click at [260, 511] on input "checkbox" at bounding box center [257, 510] width 15 height 15
checkbox input "true"
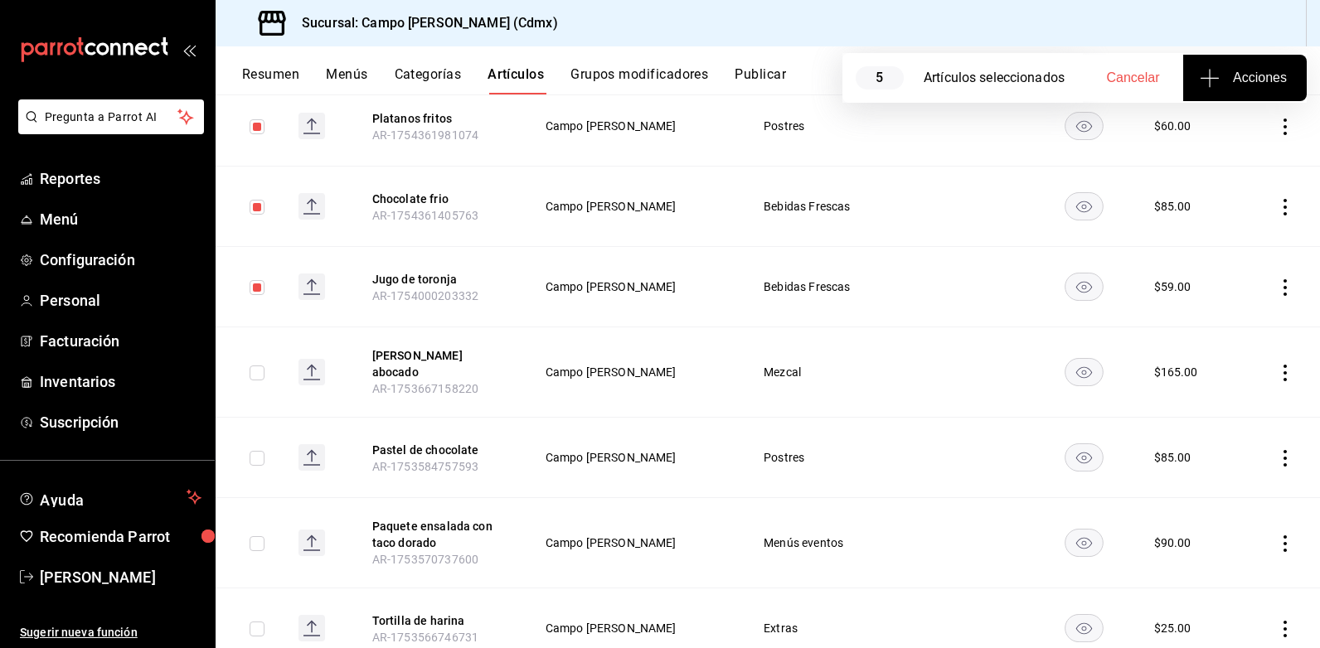
scroll to position [912, 0]
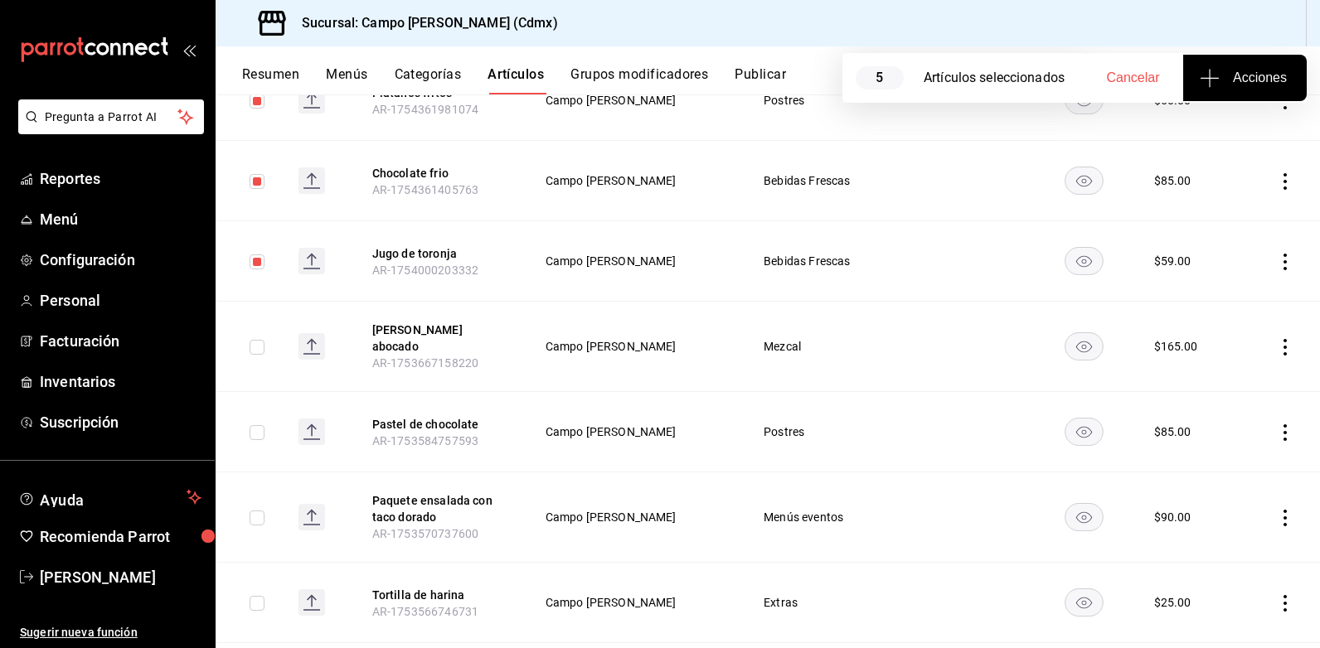
click at [254, 430] on input "checkbox" at bounding box center [257, 432] width 15 height 15
checkbox input "true"
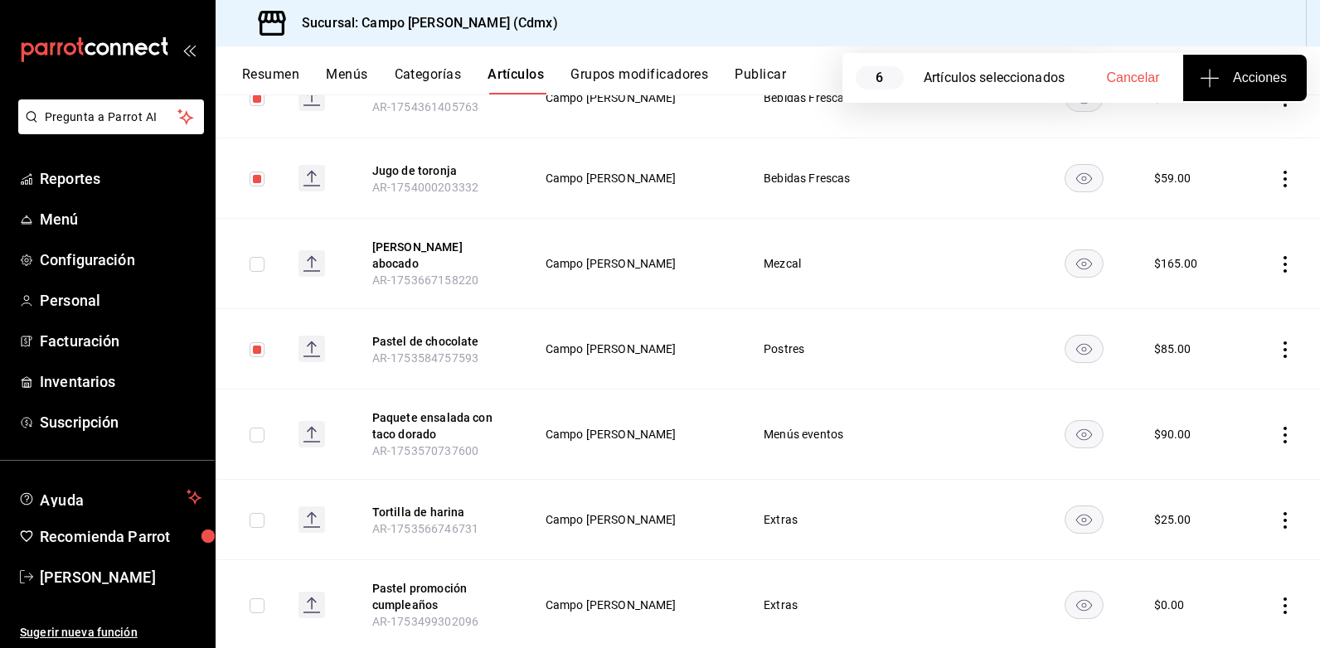
click at [261, 434] on input "checkbox" at bounding box center [257, 435] width 15 height 15
checkbox input "true"
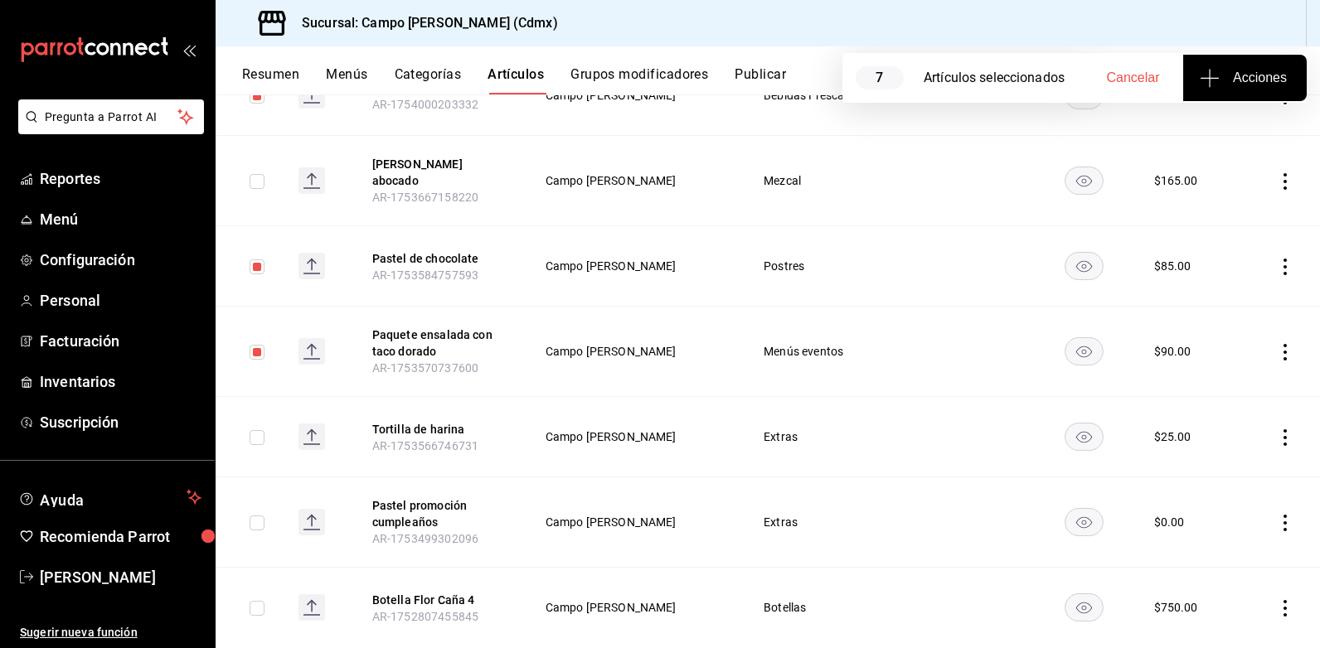
scroll to position [1161, 0]
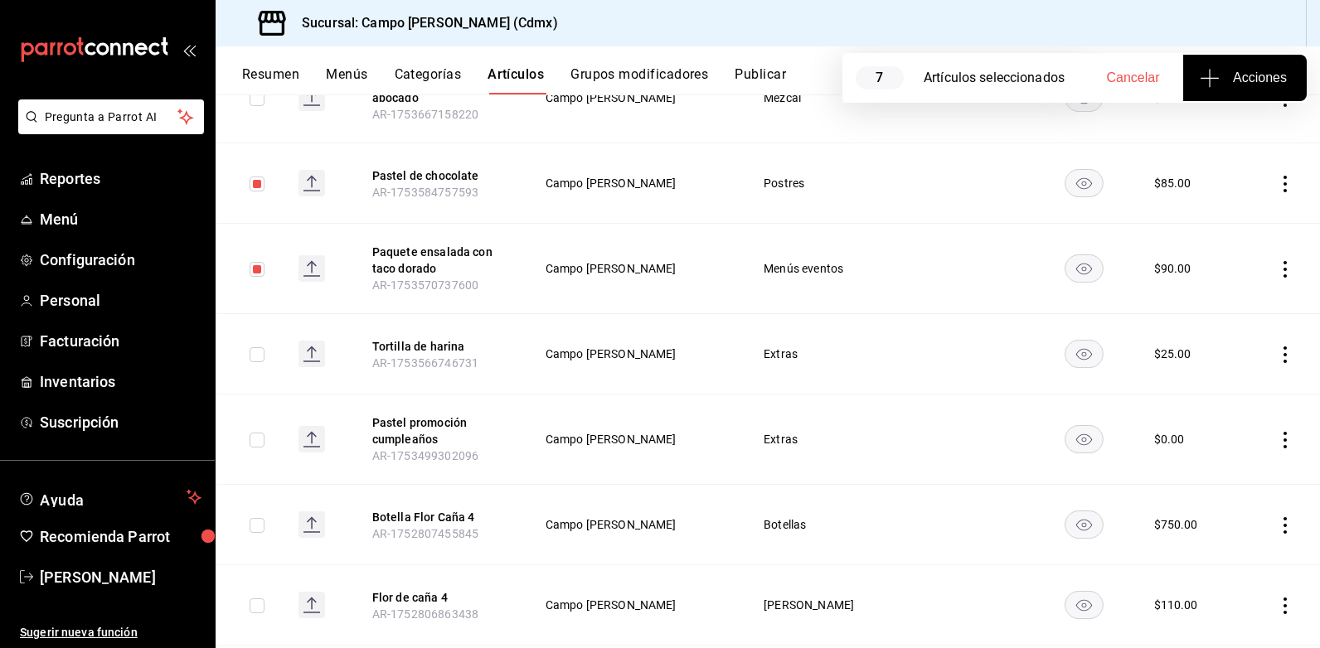
click at [261, 354] on input "checkbox" at bounding box center [257, 354] width 15 height 15
checkbox input "true"
click at [259, 442] on input "checkbox" at bounding box center [257, 440] width 15 height 15
checkbox input "true"
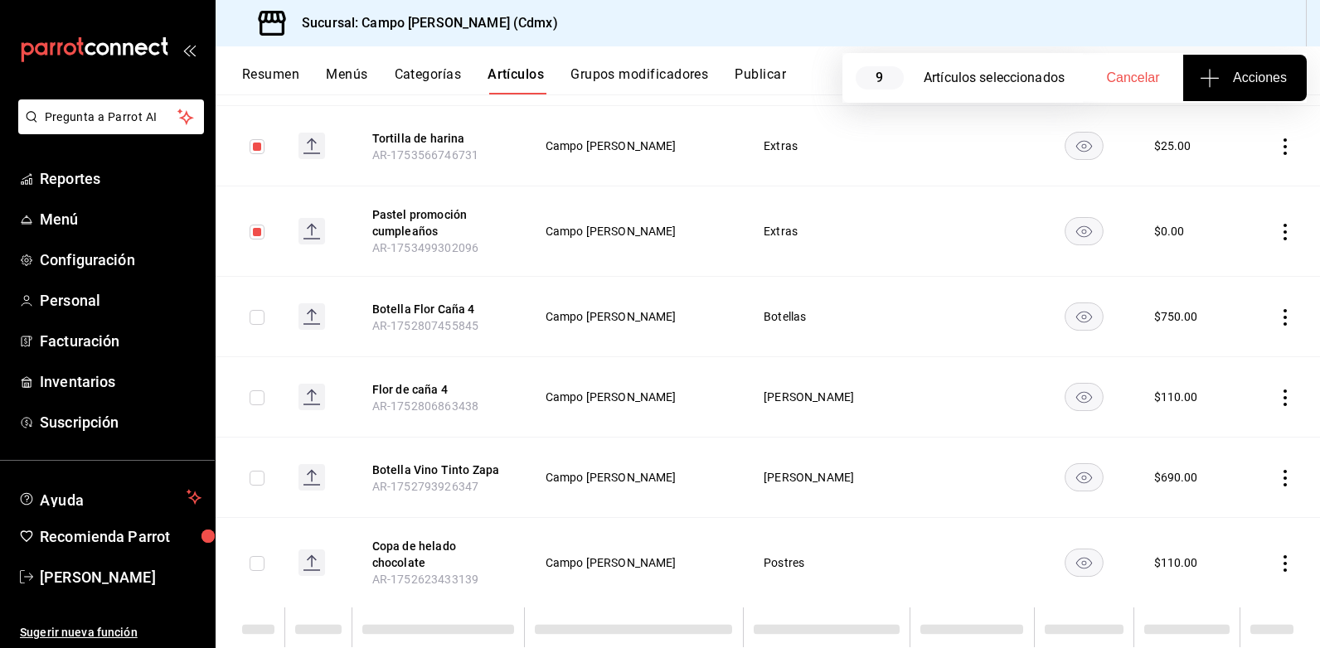
scroll to position [1452, 0]
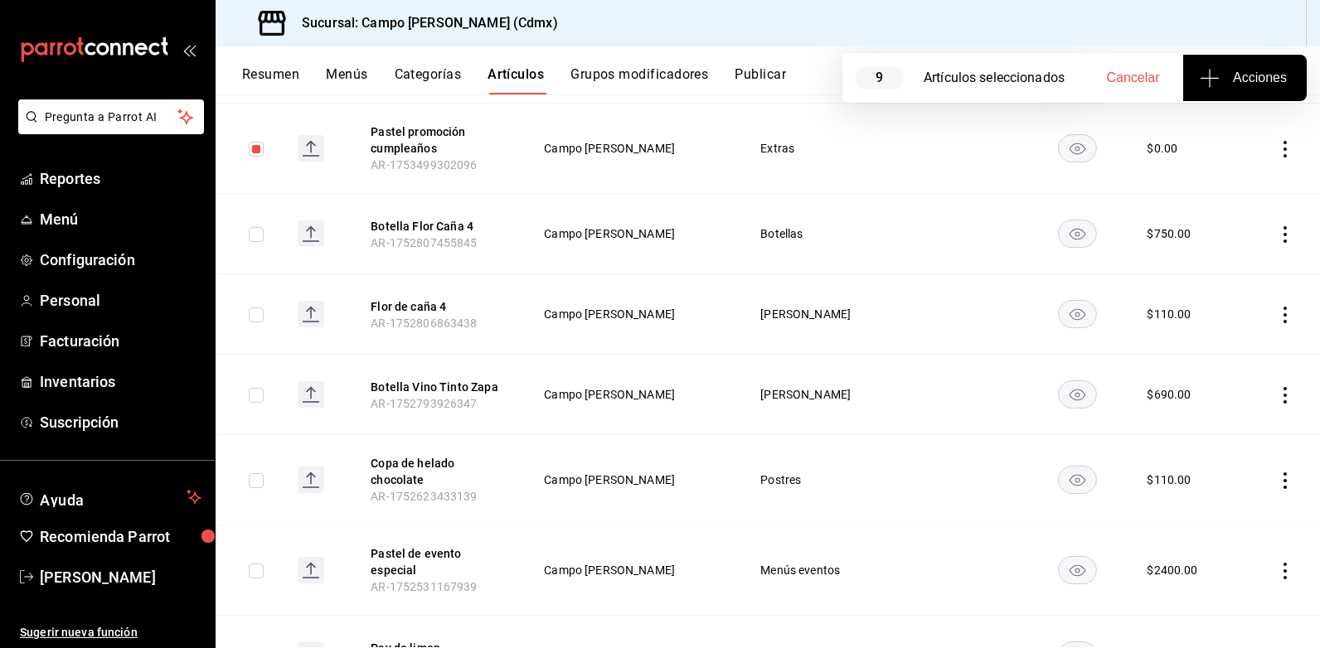
click at [1256, 79] on span "Acciones" at bounding box center [1245, 78] width 84 height 20
click at [1224, 141] on li "Agregar tipo" at bounding box center [1244, 130] width 124 height 44
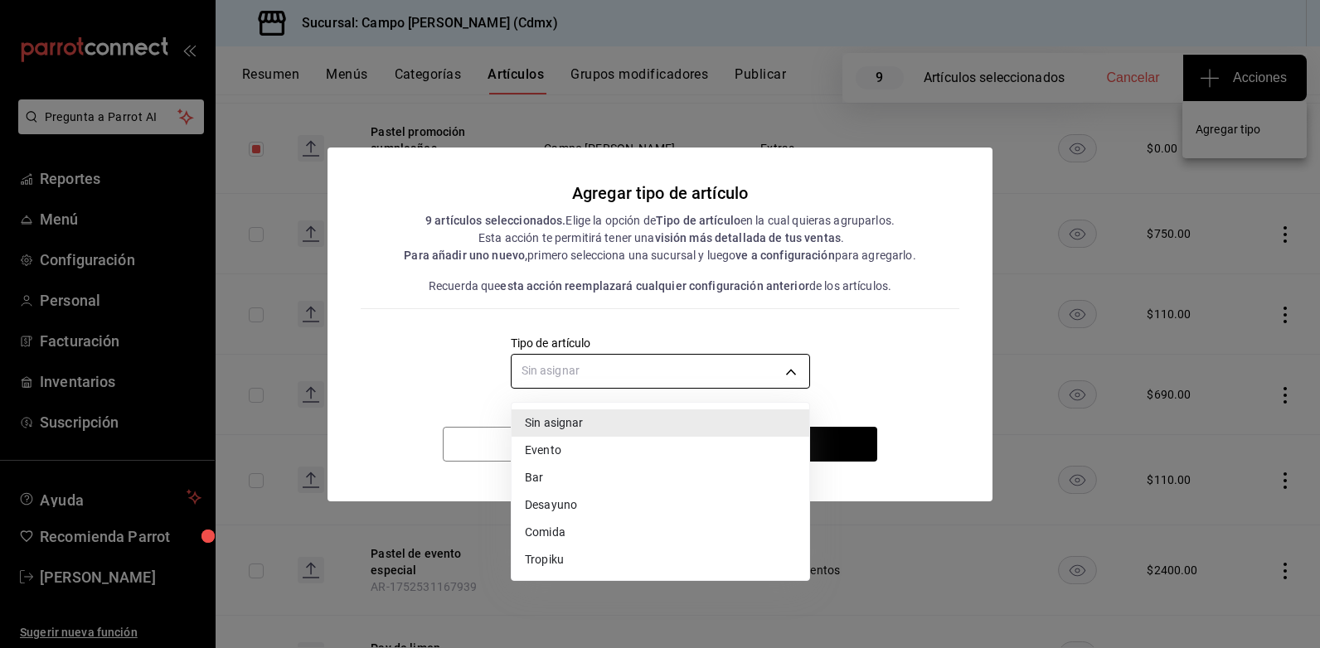
click at [628, 371] on body "Pregunta a Parrot AI Reportes Menú Configuración Personal Facturación Inventari…" at bounding box center [660, 324] width 1320 height 648
click at [592, 531] on li "Comida" at bounding box center [660, 532] width 298 height 27
type input "c2b33ba0-3f22-4ea6-b256-5c07b1274f41"
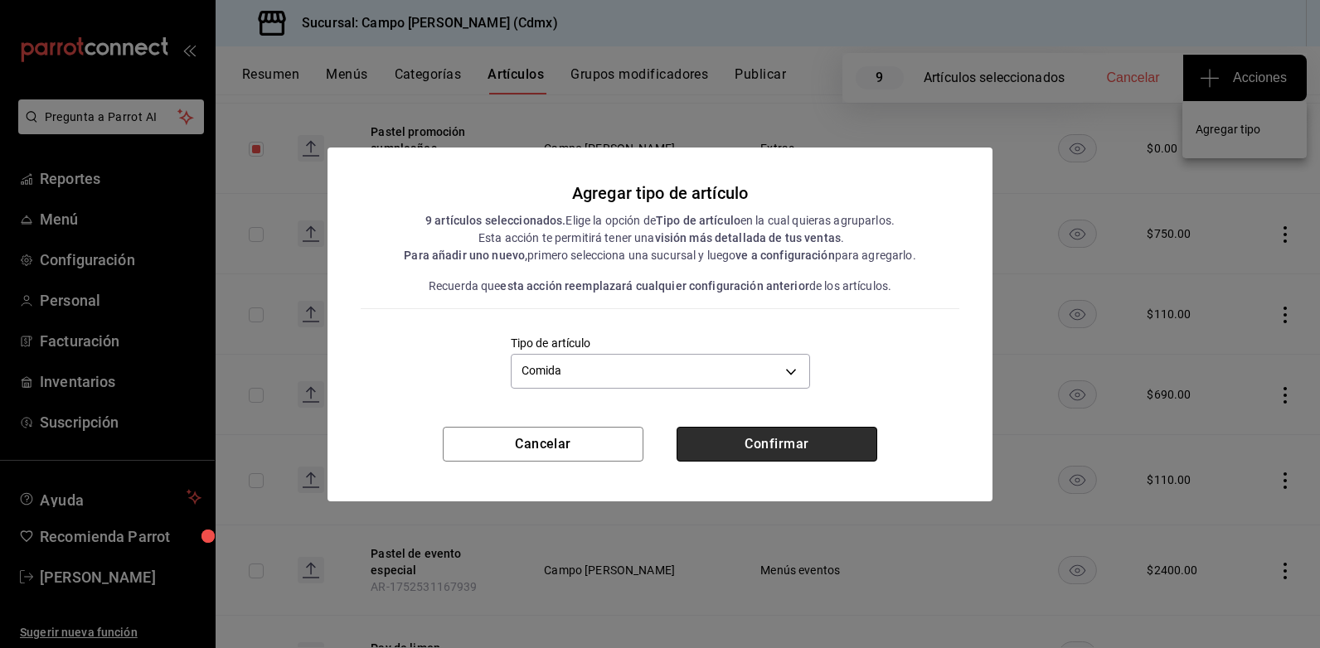
click at [795, 446] on button "Confirmar" at bounding box center [776, 444] width 201 height 35
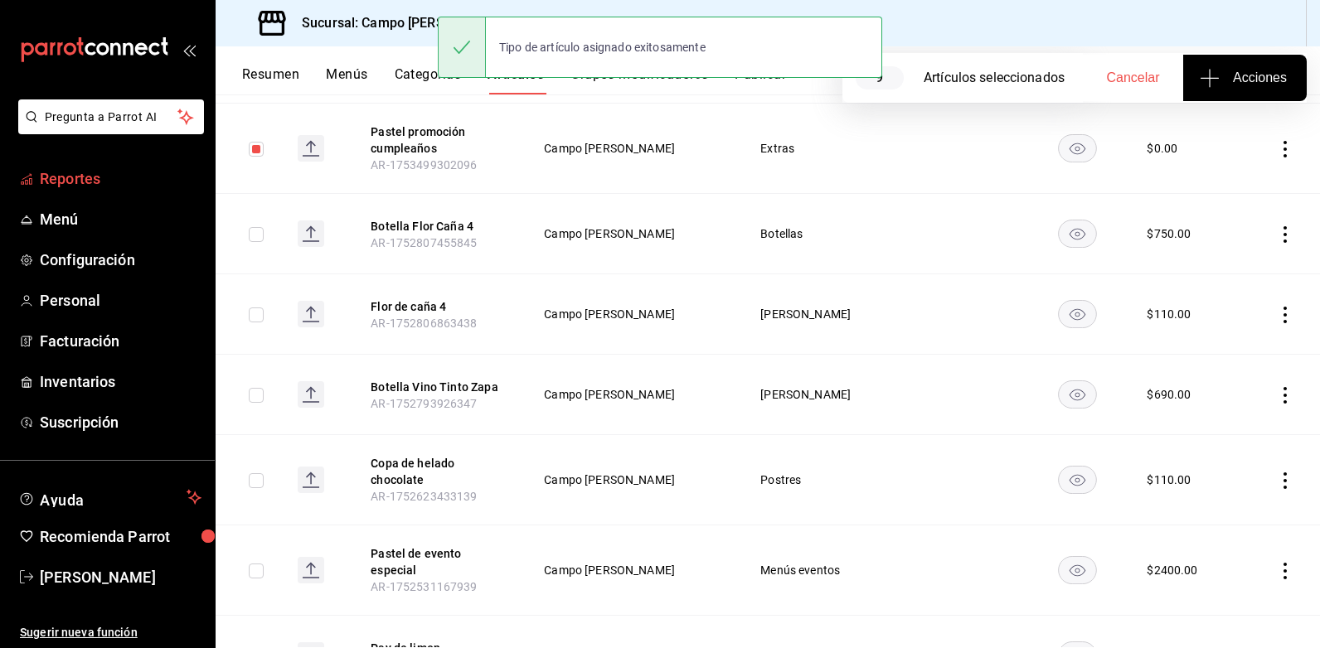
click at [105, 186] on span "Reportes" at bounding box center [121, 178] width 162 height 22
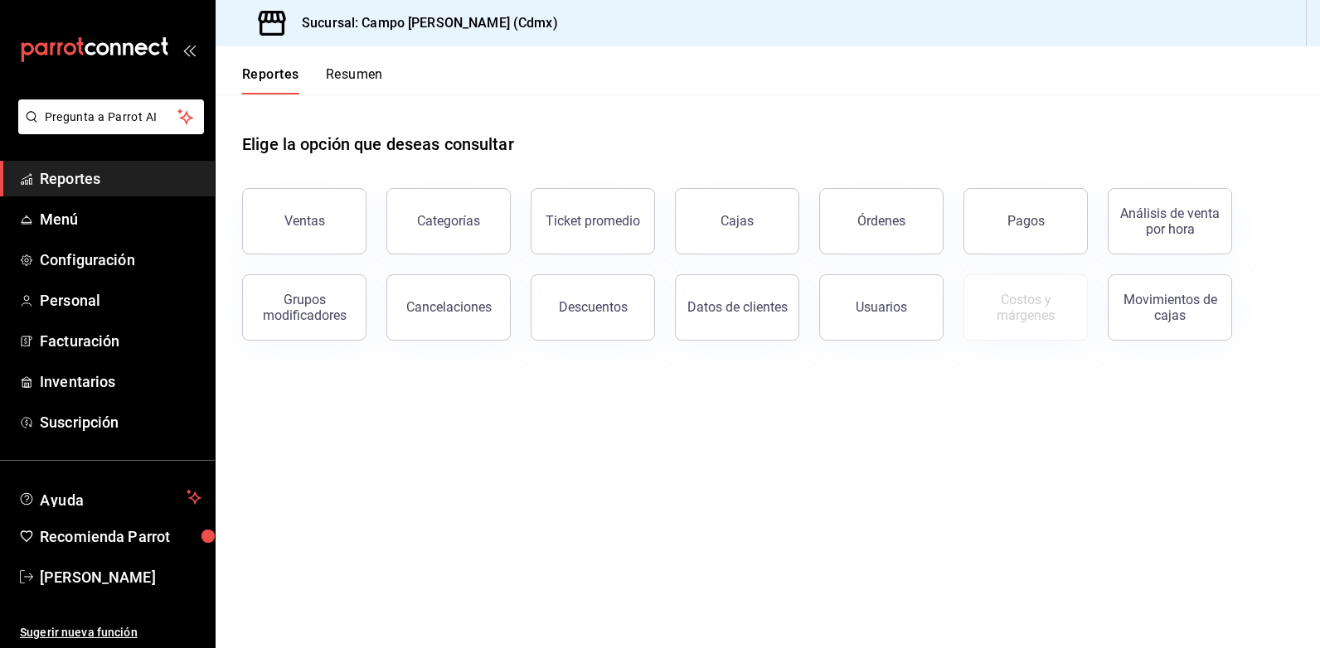
click at [615, 526] on main "Elige la opción que deseas consultar Ventas Categorías Ticket promedio Cajas Ór…" at bounding box center [768, 372] width 1104 height 554
click at [744, 437] on main "Elige la opción que deseas consultar Ventas Categorías Ticket promedio Cajas Ór…" at bounding box center [768, 372] width 1104 height 554
click at [115, 185] on span "Reportes" at bounding box center [121, 178] width 162 height 22
click at [290, 225] on div "Ventas" at bounding box center [304, 221] width 41 height 16
